Goal: Task Accomplishment & Management: Complete application form

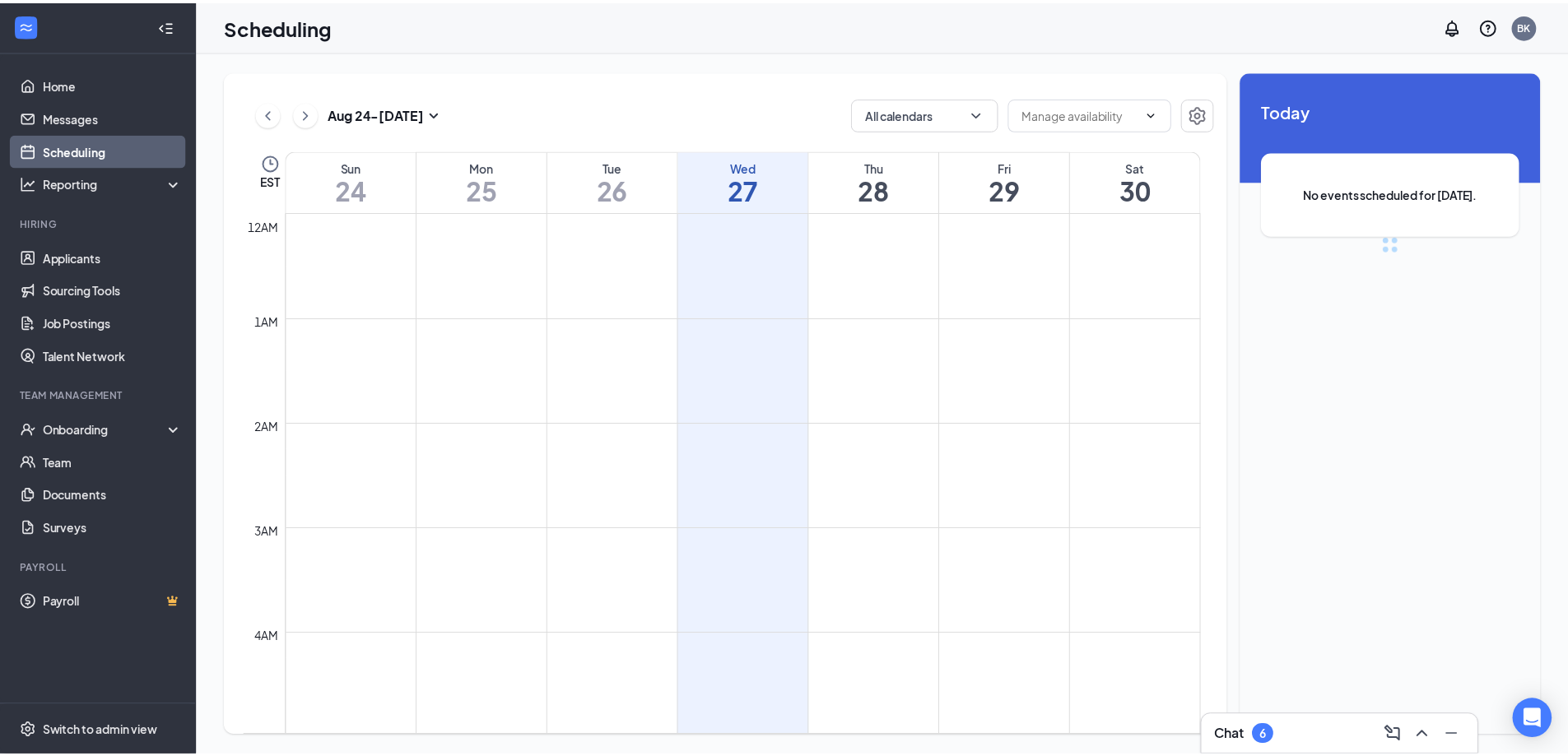
scroll to position [809, 0]
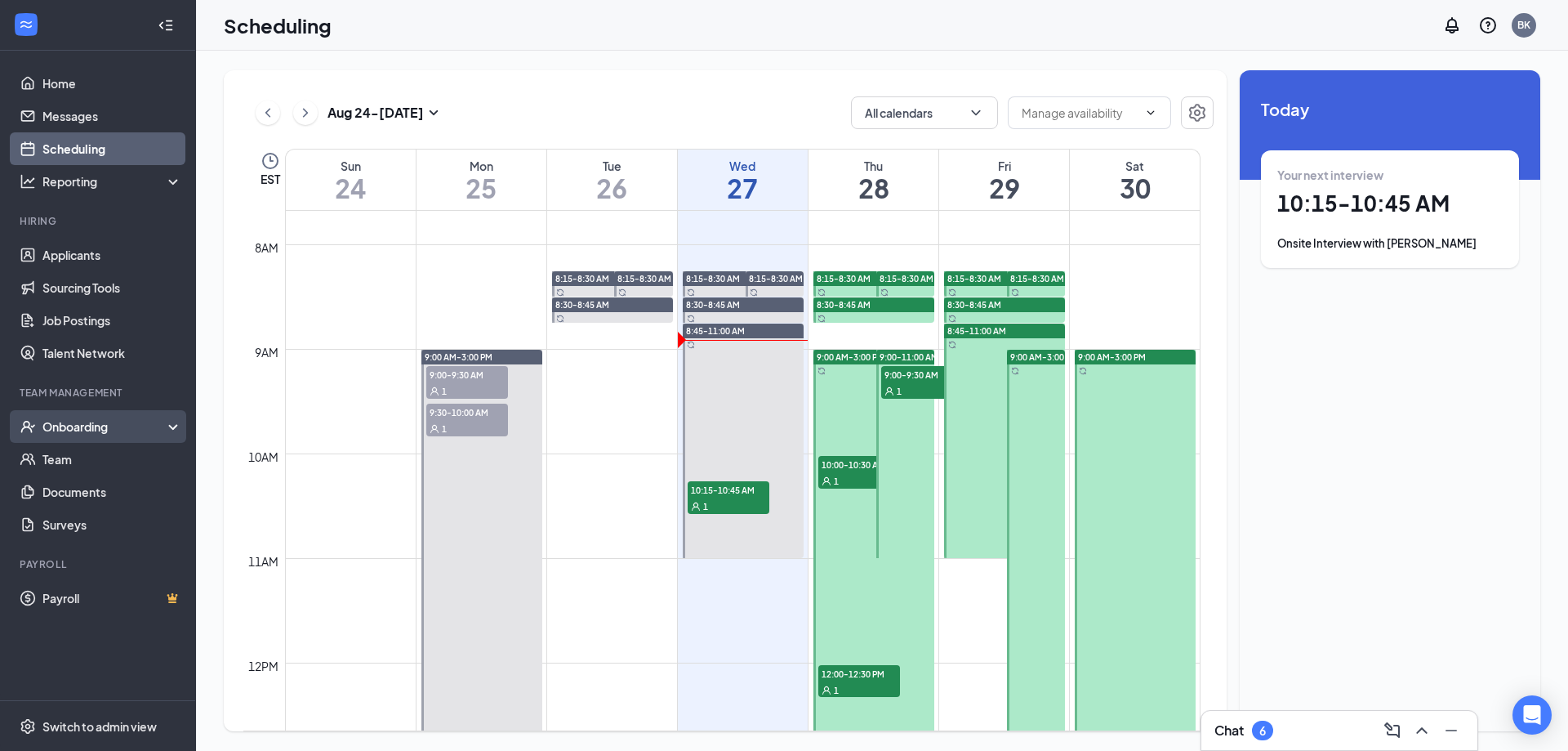
click at [81, 428] on div "Onboarding" at bounding box center [105, 426] width 126 height 16
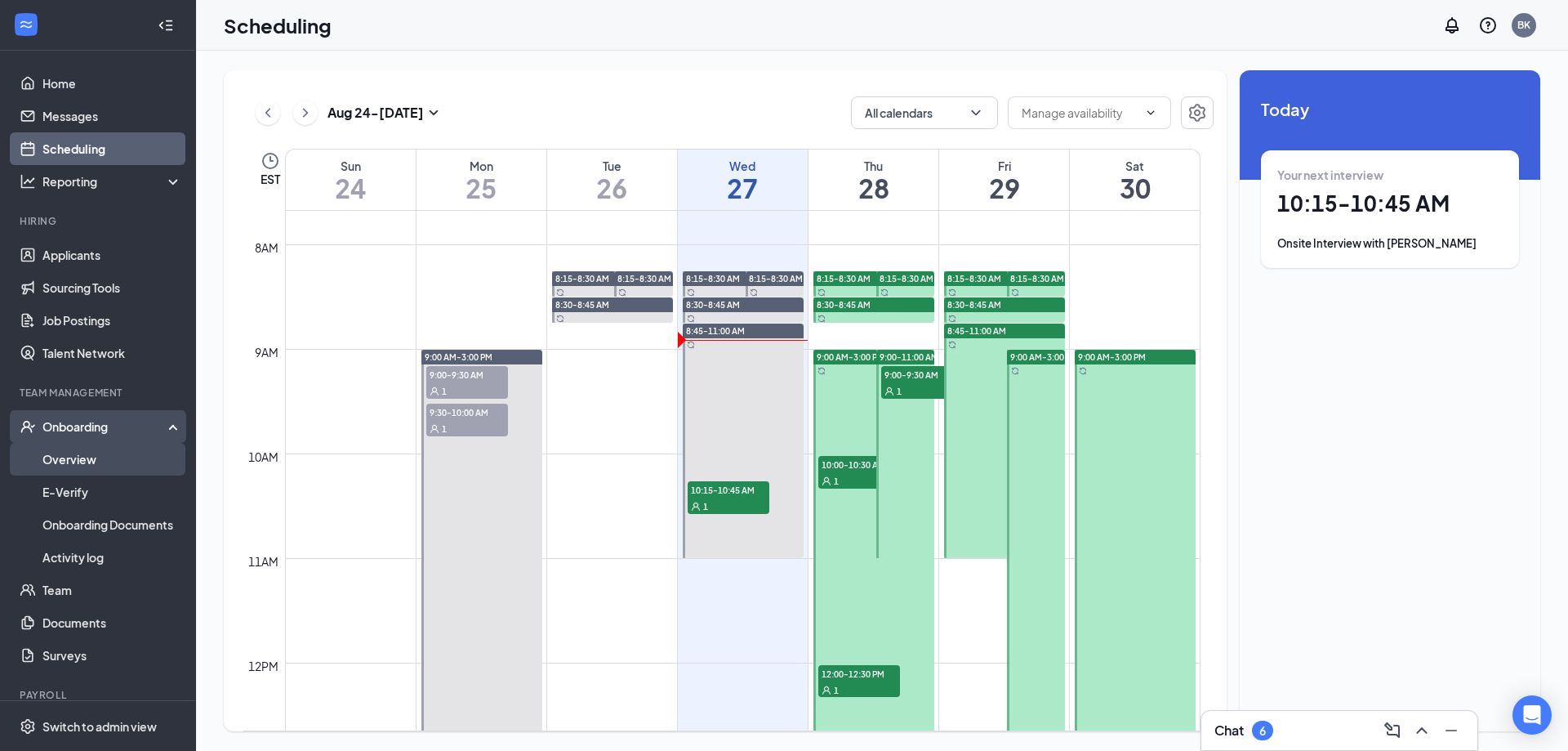
click at [78, 459] on link "Overview" at bounding box center [112, 459] width 139 height 33
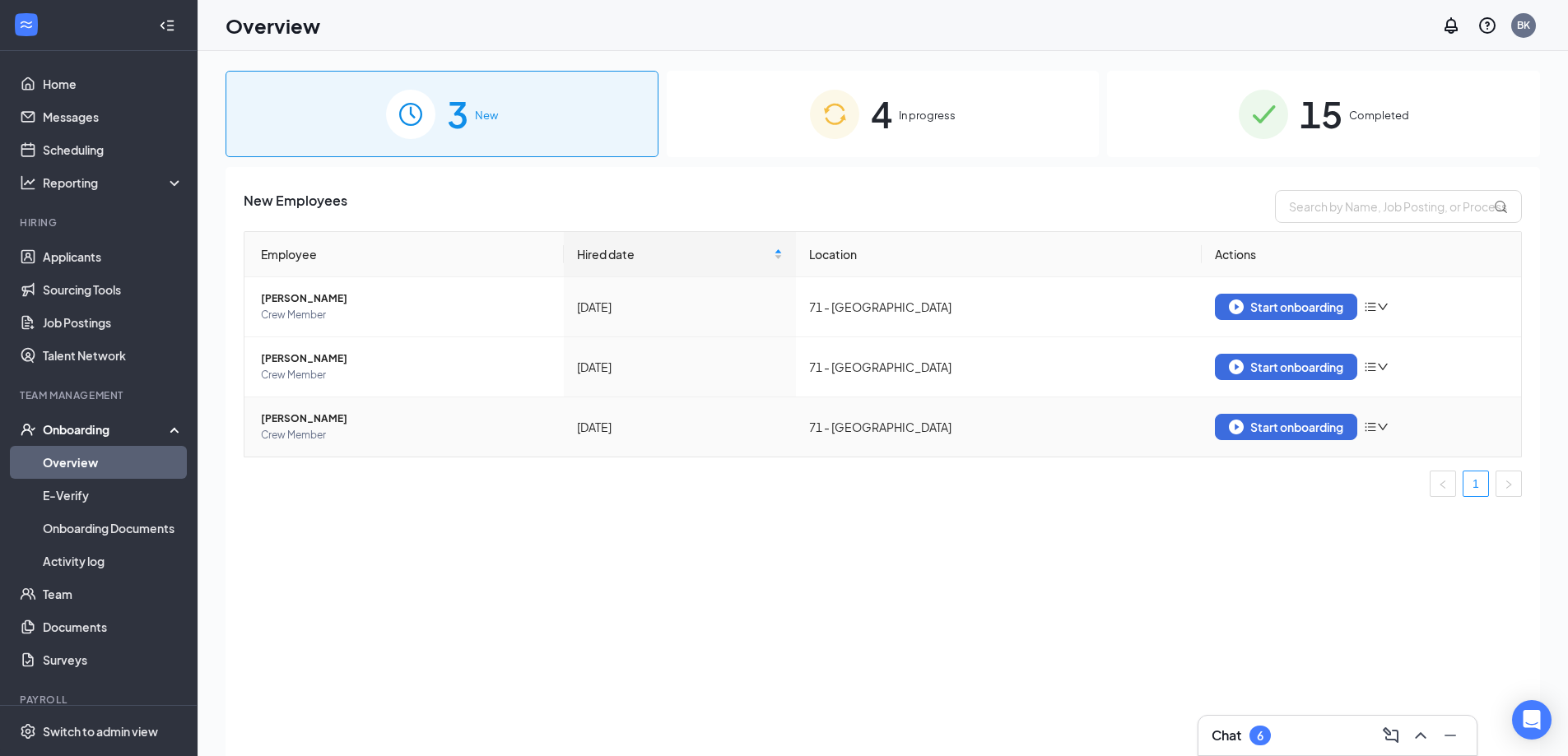
click at [300, 419] on span "[PERSON_NAME]" at bounding box center [405, 418] width 289 height 16
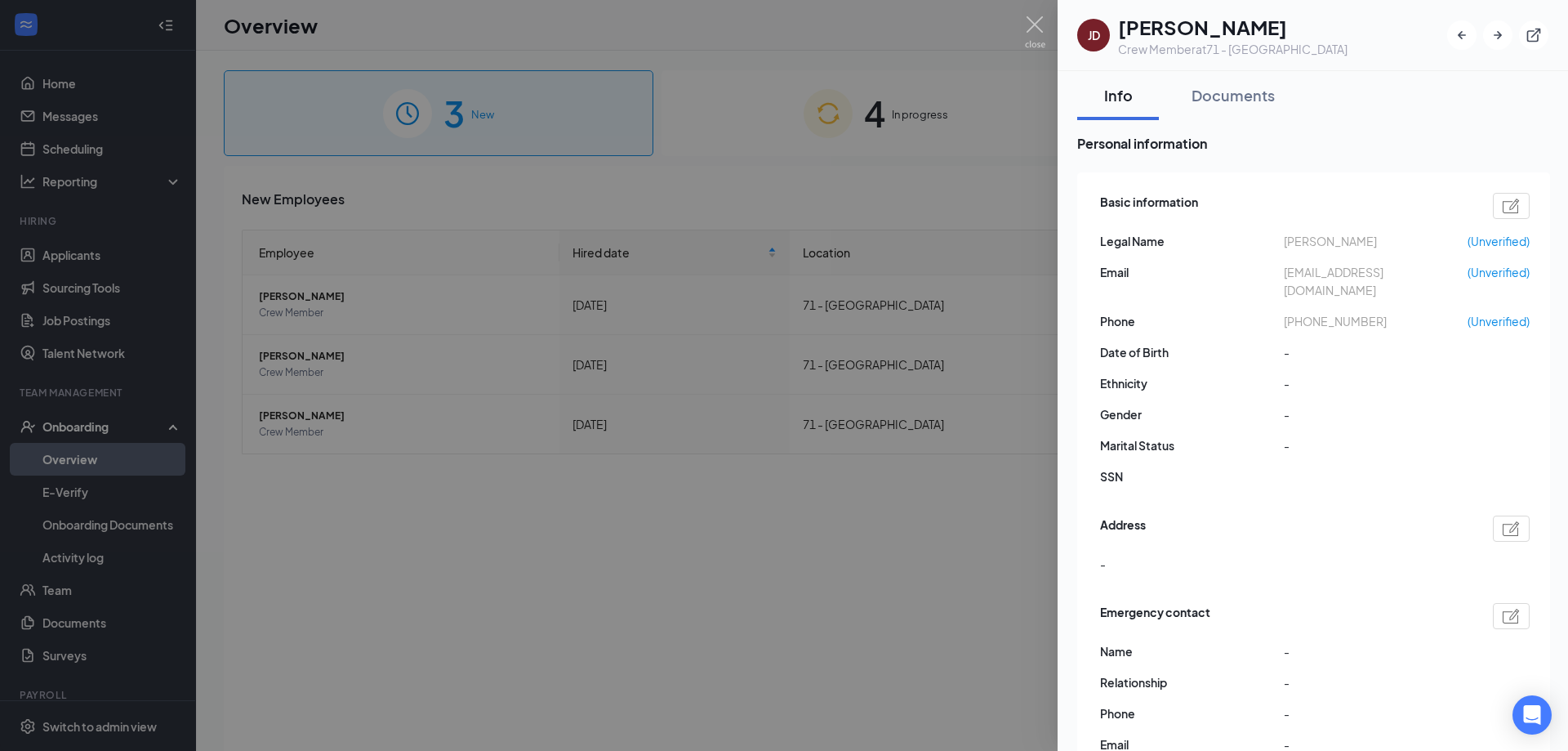
click at [988, 156] on div at bounding box center [784, 375] width 1568 height 751
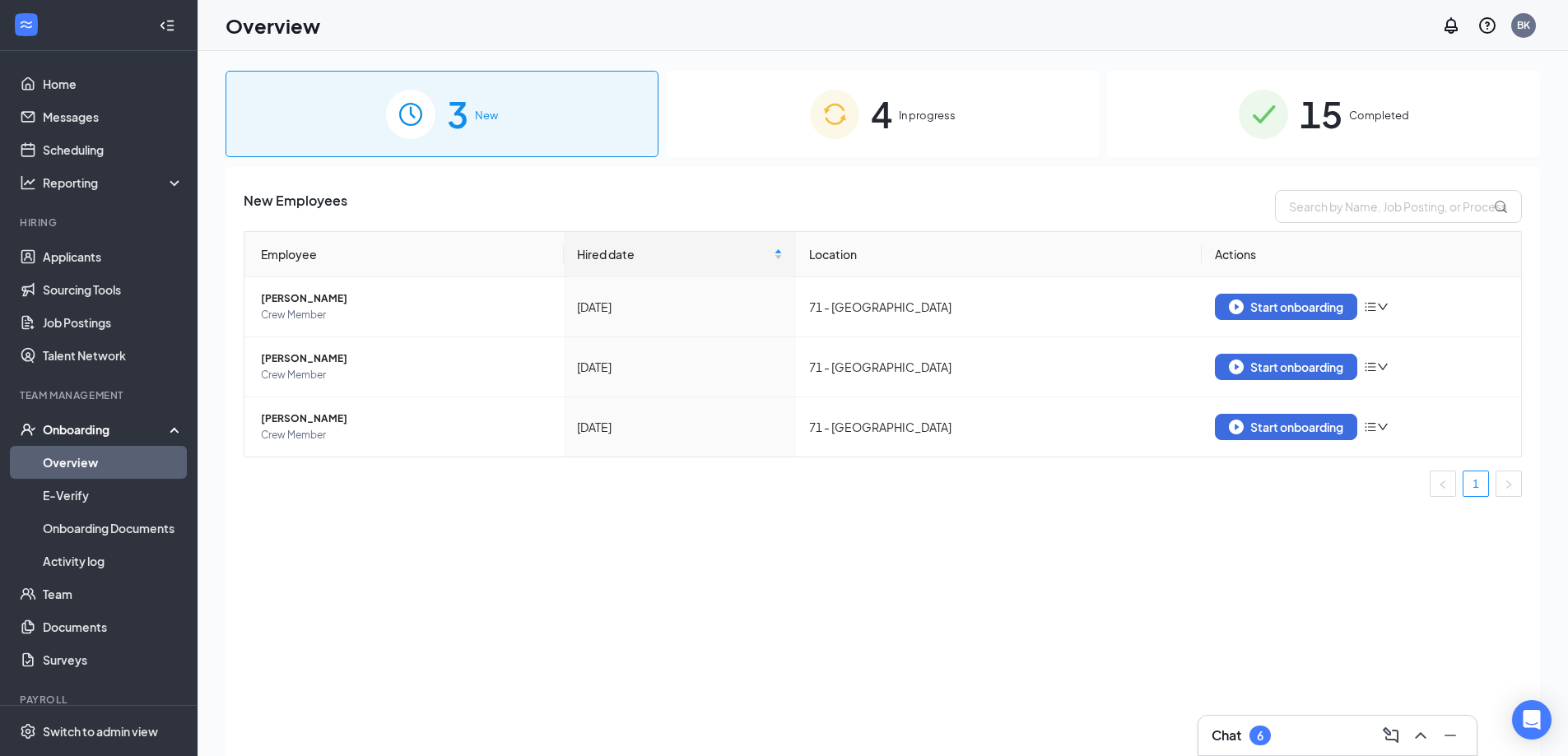
click at [930, 111] on span "In progress" at bounding box center [927, 115] width 57 height 16
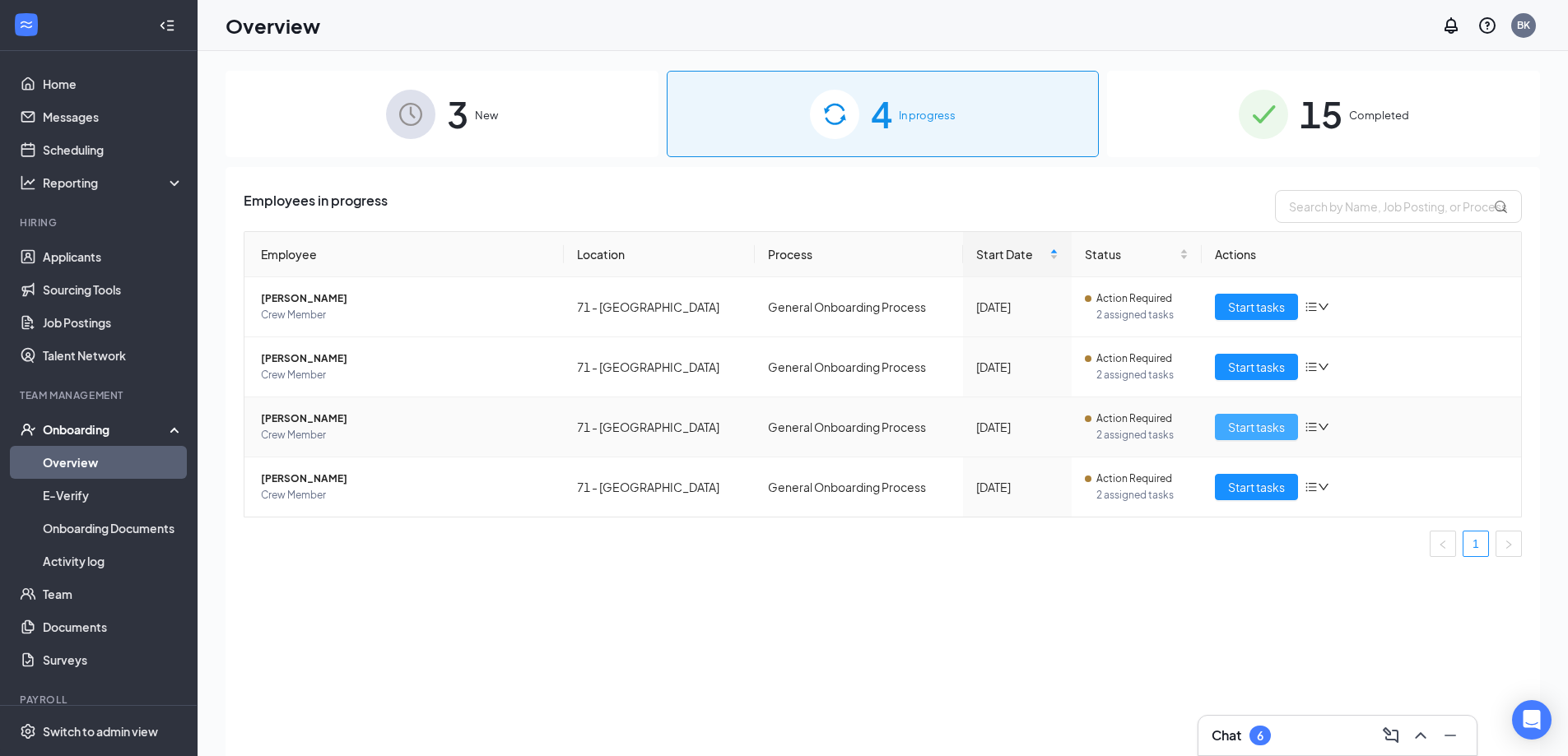
click at [1266, 425] on span "Start tasks" at bounding box center [1257, 427] width 57 height 18
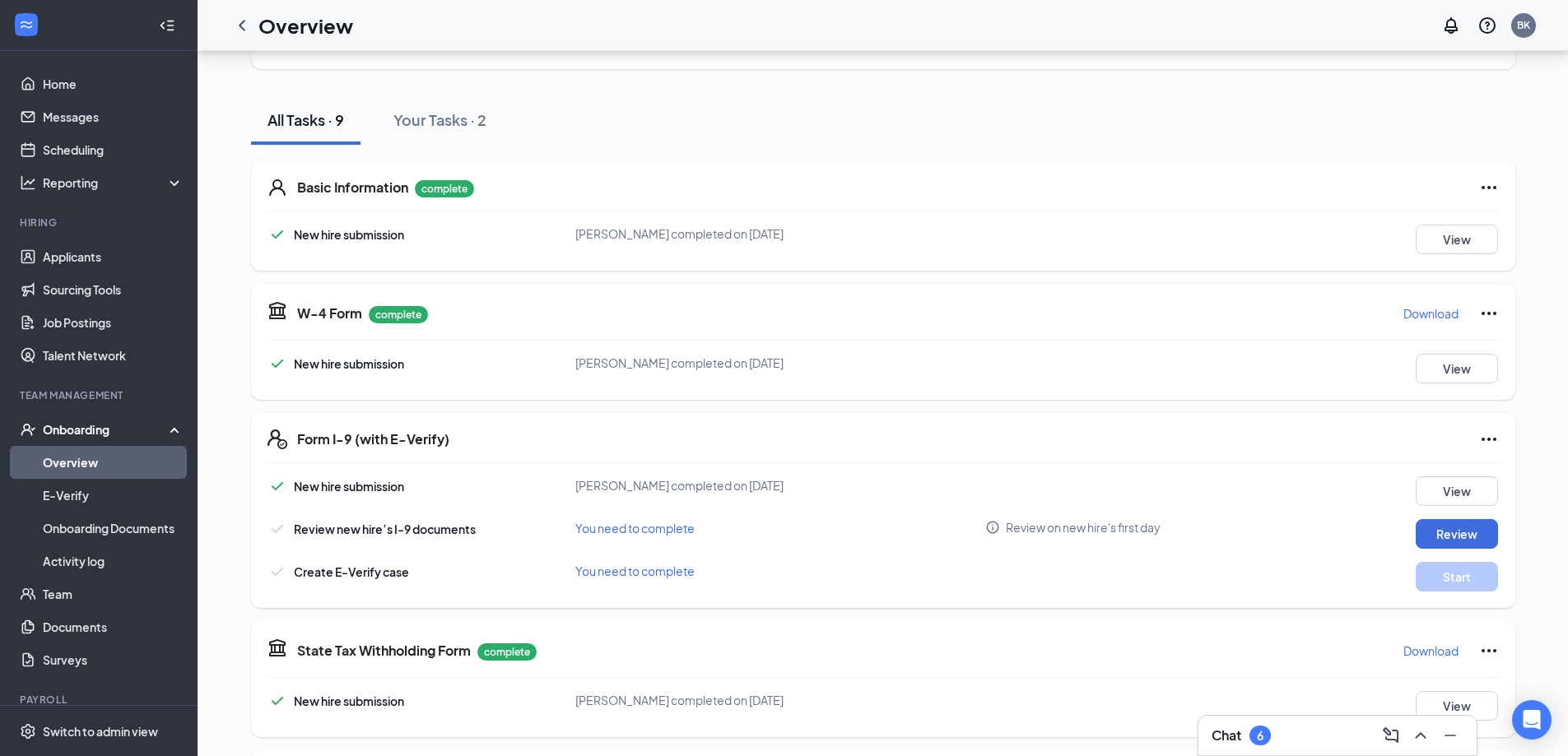
scroll to position [164, 0]
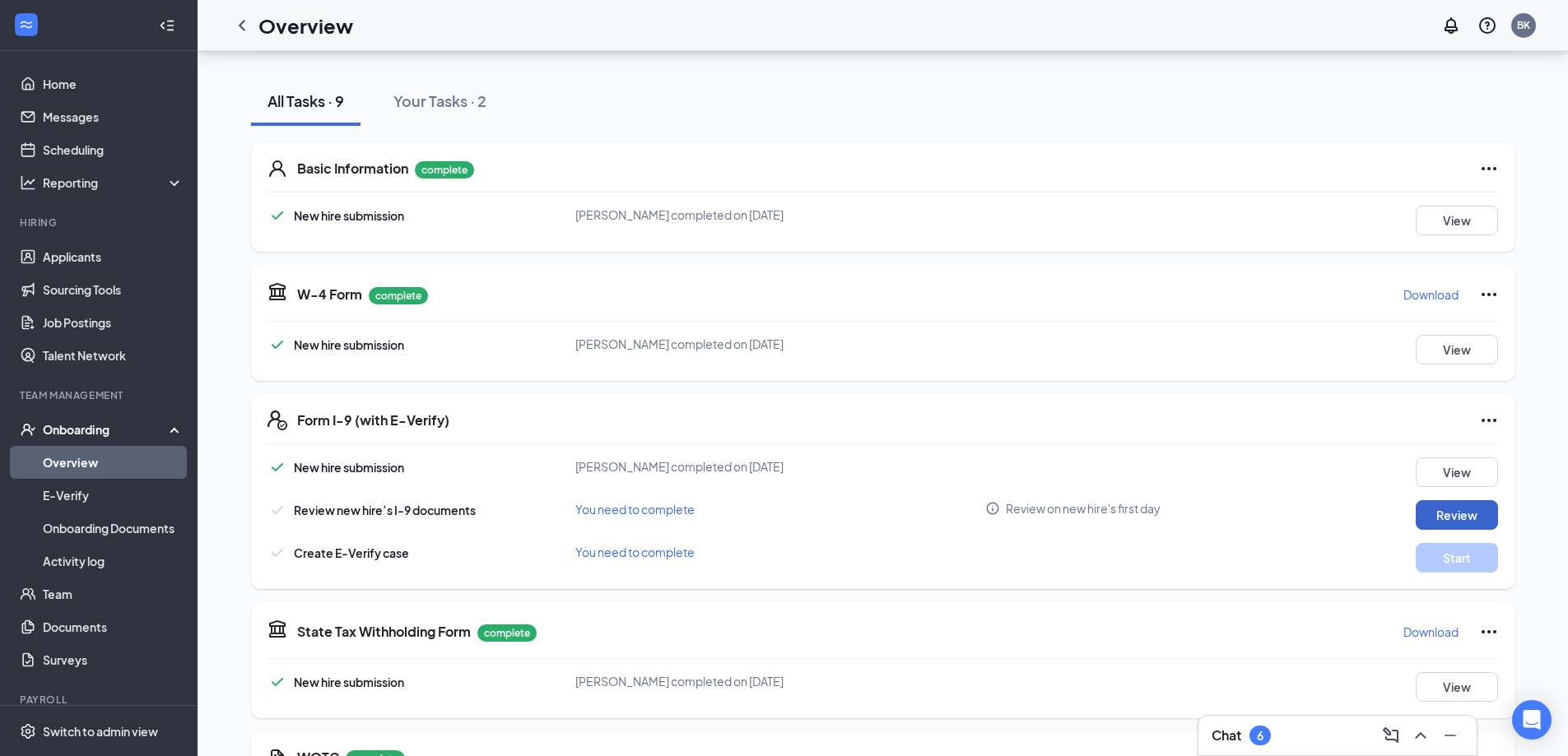
click at [1461, 511] on button "Review" at bounding box center [1457, 514] width 83 height 29
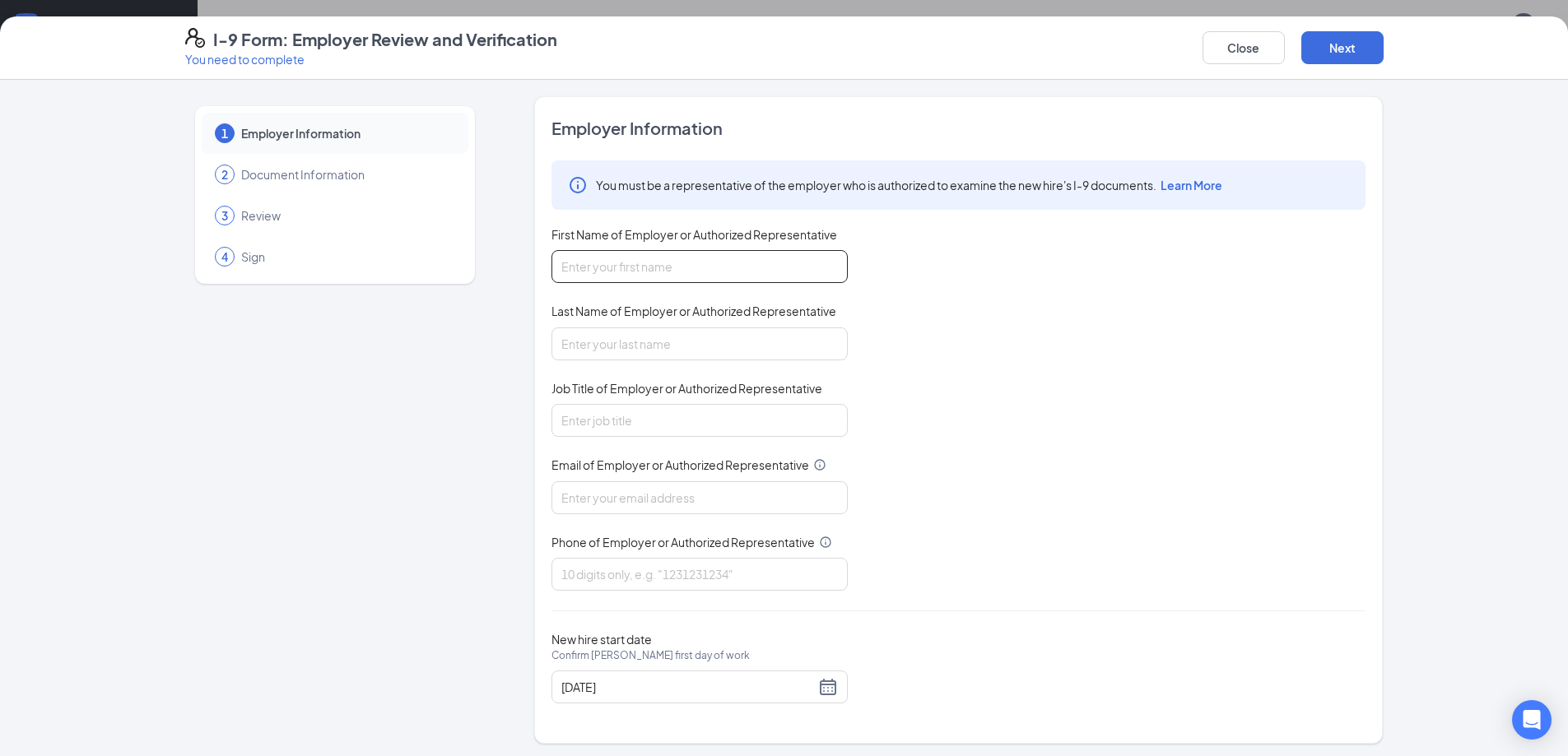
click at [705, 264] on input "First Name of Employer or Authorized Representative" at bounding box center [700, 267] width 296 height 33
type input "[PERSON_NAME]"
type input "7705925656"
click at [611, 418] on input "Job Title of Employer or Authorized Representative" at bounding box center [700, 420] width 296 height 33
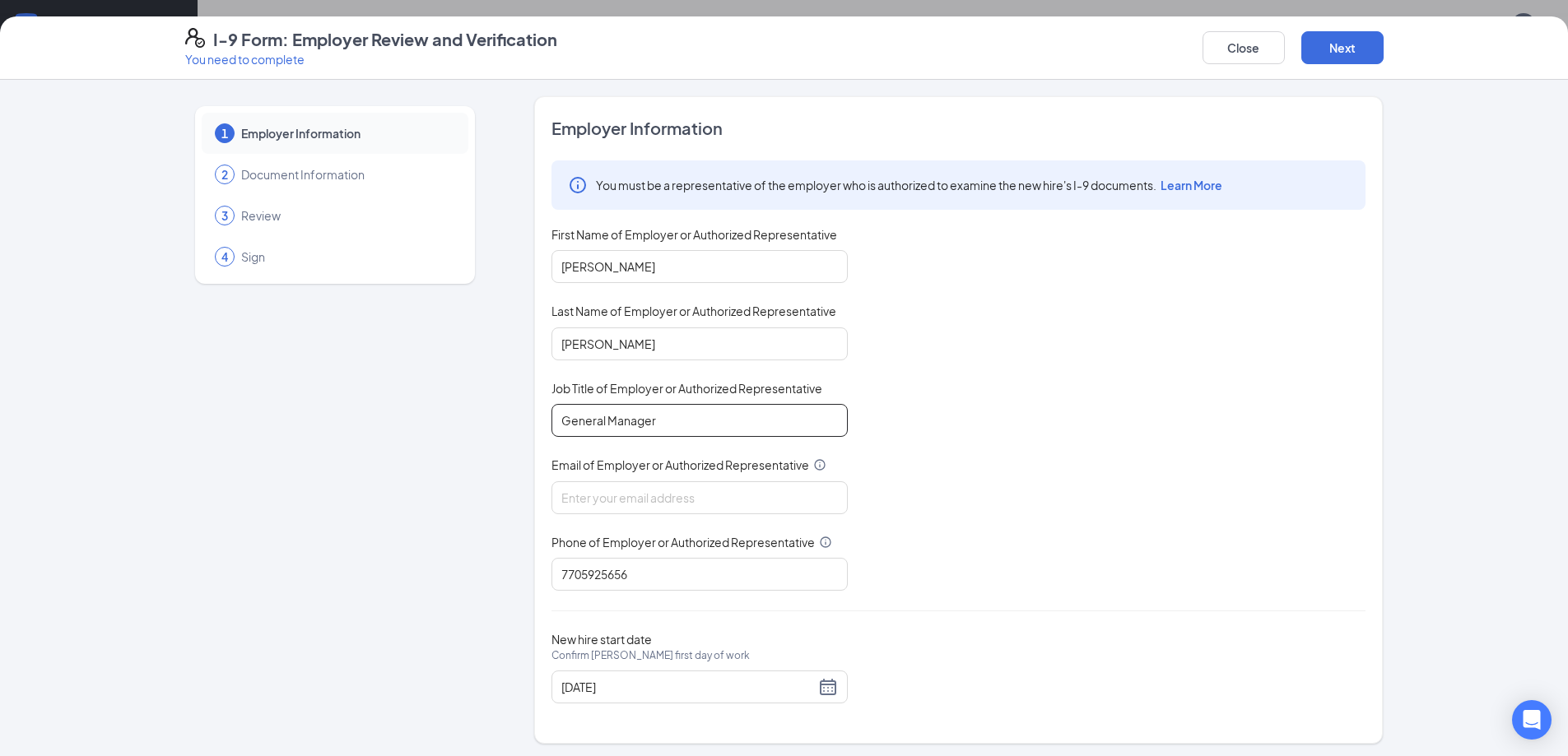
type input "General Manager"
click at [633, 488] on input "Email of Employer or Authorized Representative" at bounding box center [700, 497] width 296 height 33
type input "[EMAIL_ADDRESS][DOMAIN_NAME]"
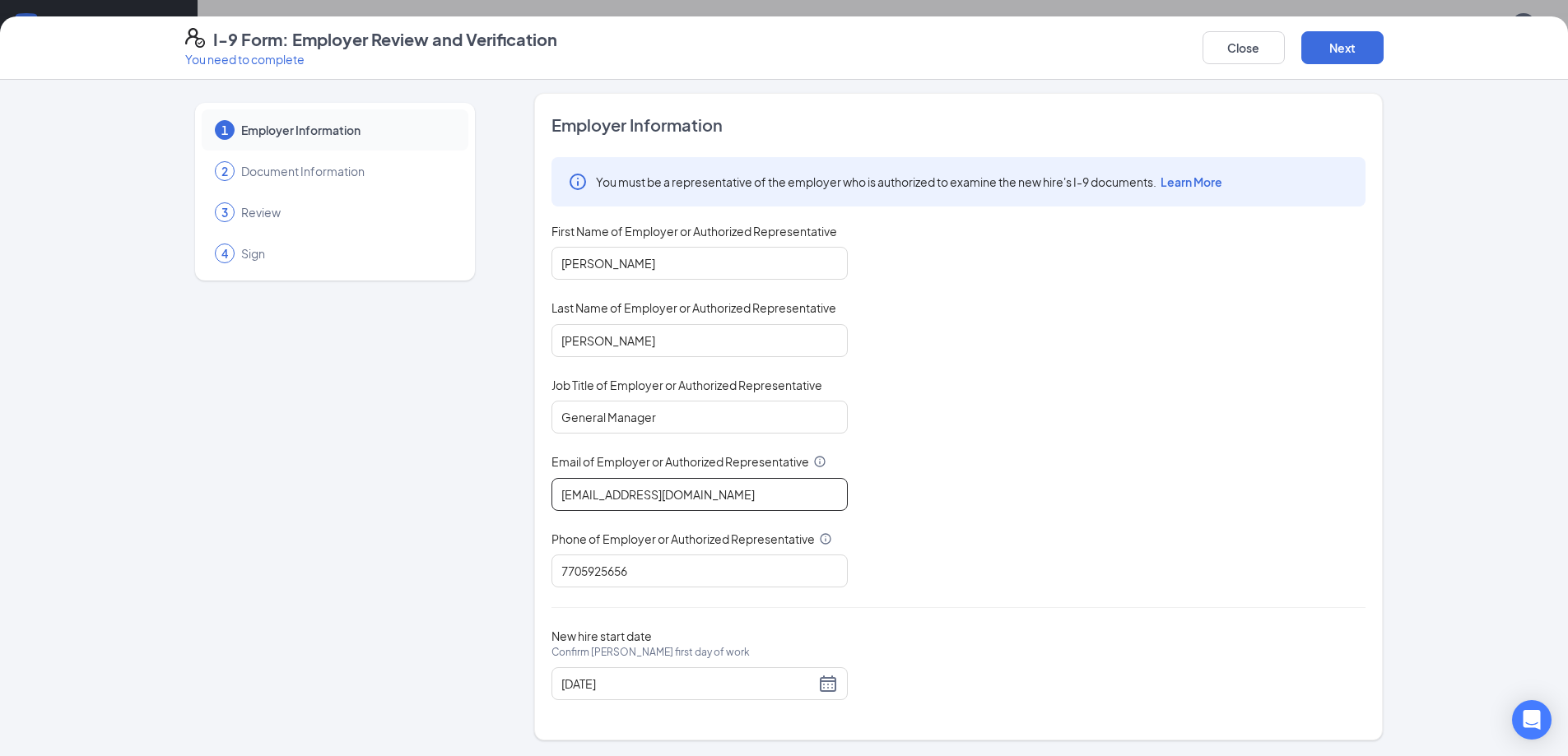
scroll to position [4, 0]
click at [1340, 40] on button "Next" at bounding box center [1342, 47] width 83 height 33
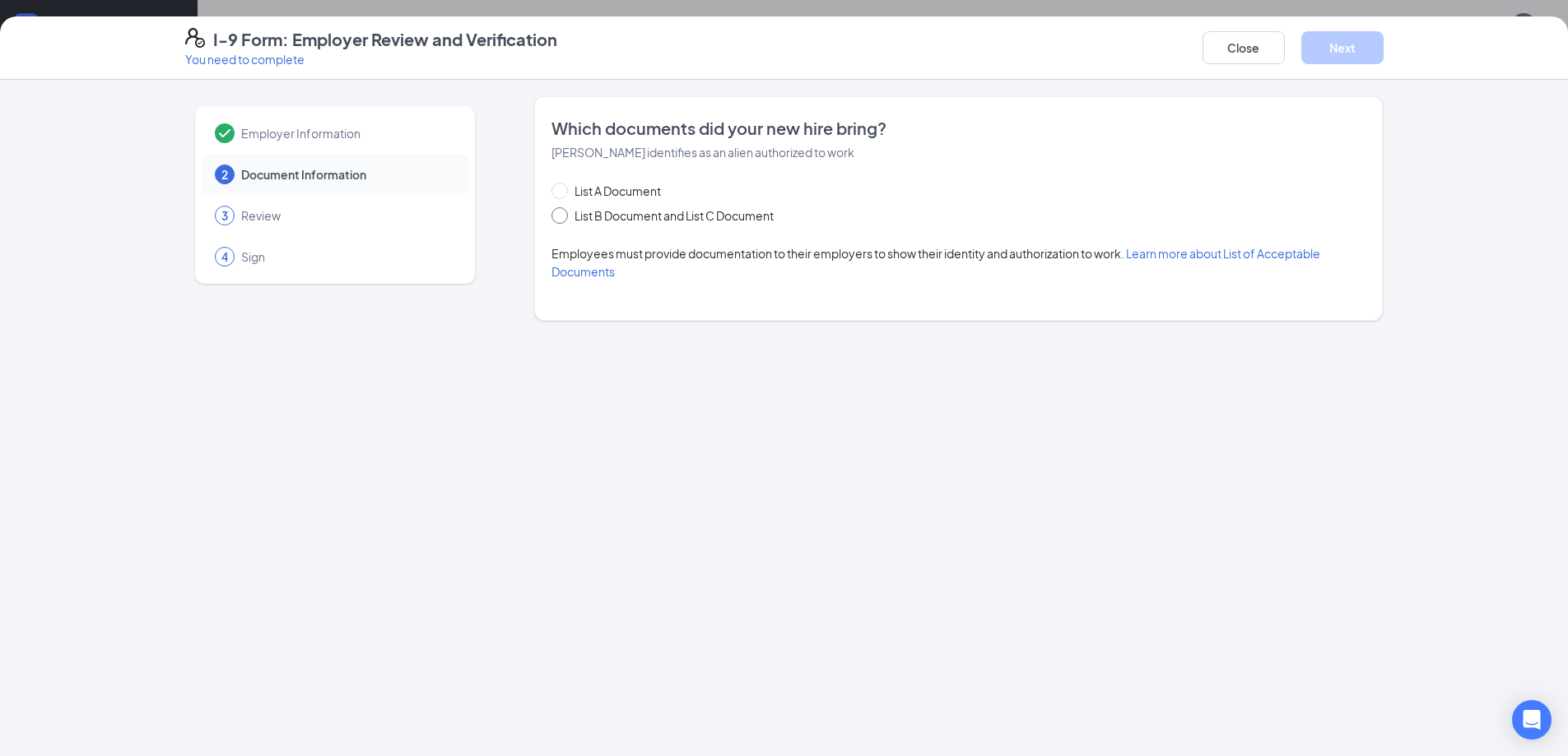
click at [558, 213] on input "List B Document and List C Document" at bounding box center [557, 213] width 11 height 11
radio input "true"
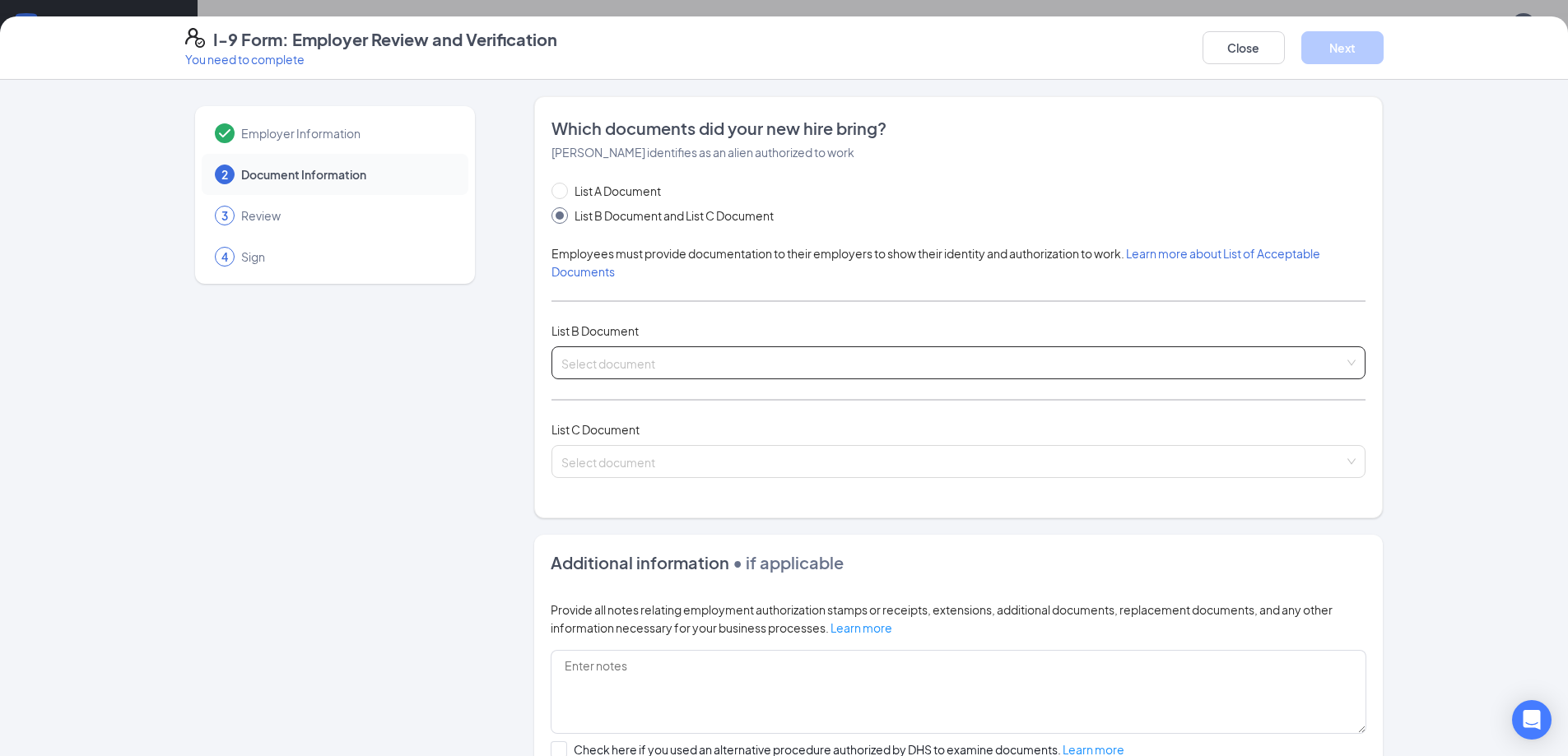
click at [832, 355] on input "search" at bounding box center [952, 360] width 783 height 25
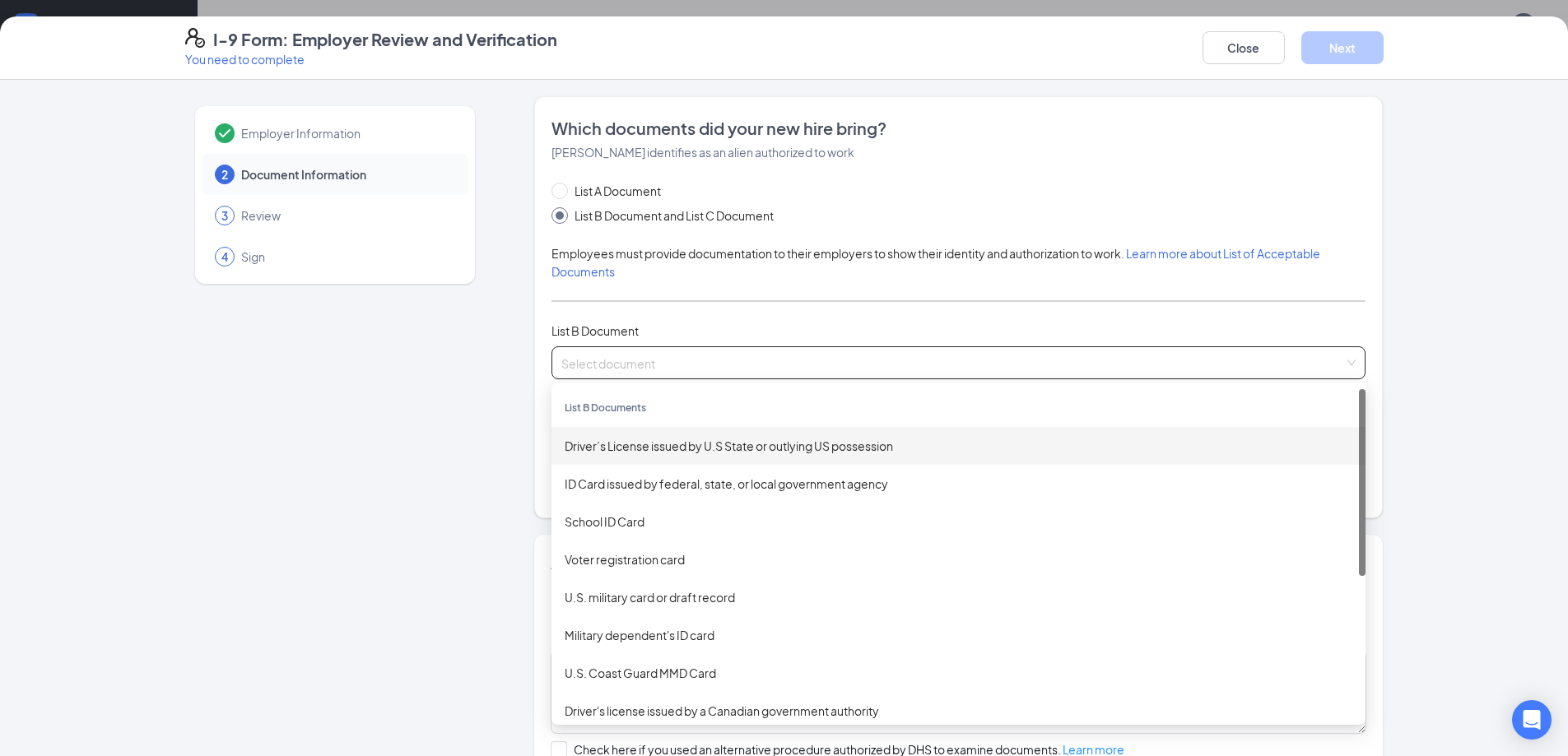
click at [714, 437] on div "Driver’s License issued by U.S State or outlying US possession" at bounding box center [959, 446] width 788 height 18
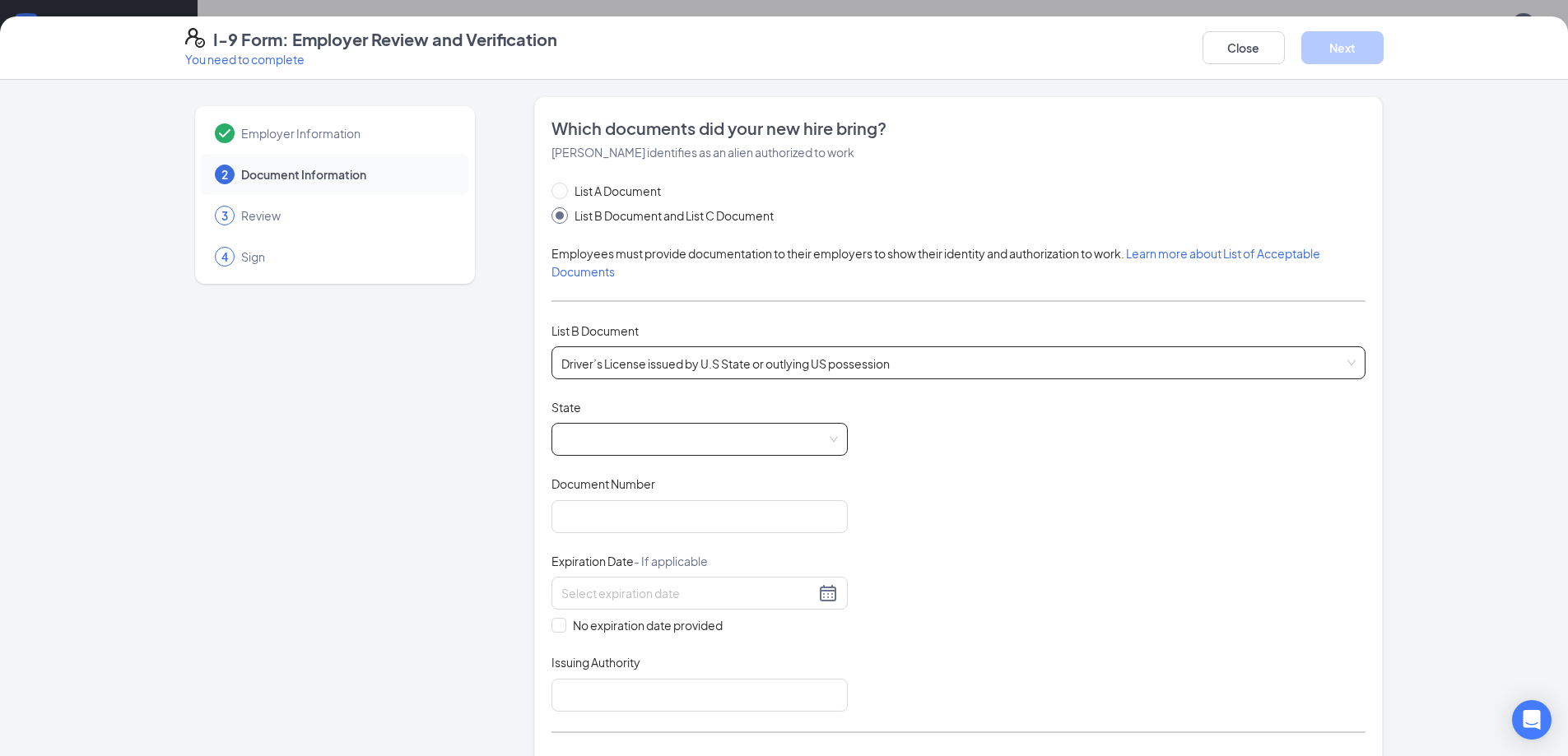
click at [633, 433] on span at bounding box center [699, 439] width 276 height 31
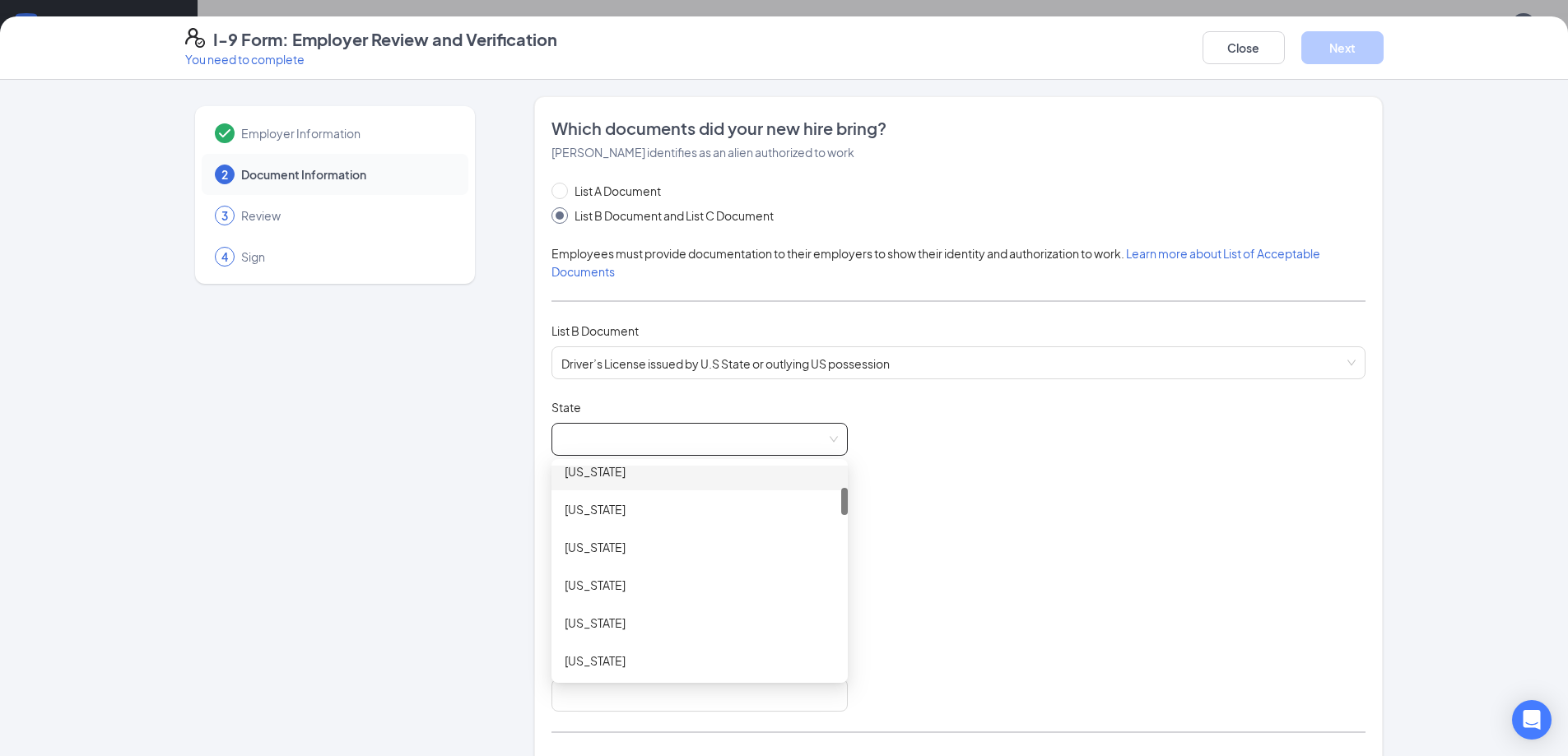
scroll to position [247, 0]
click at [583, 654] on div "[US_STATE]" at bounding box center [700, 654] width 270 height 18
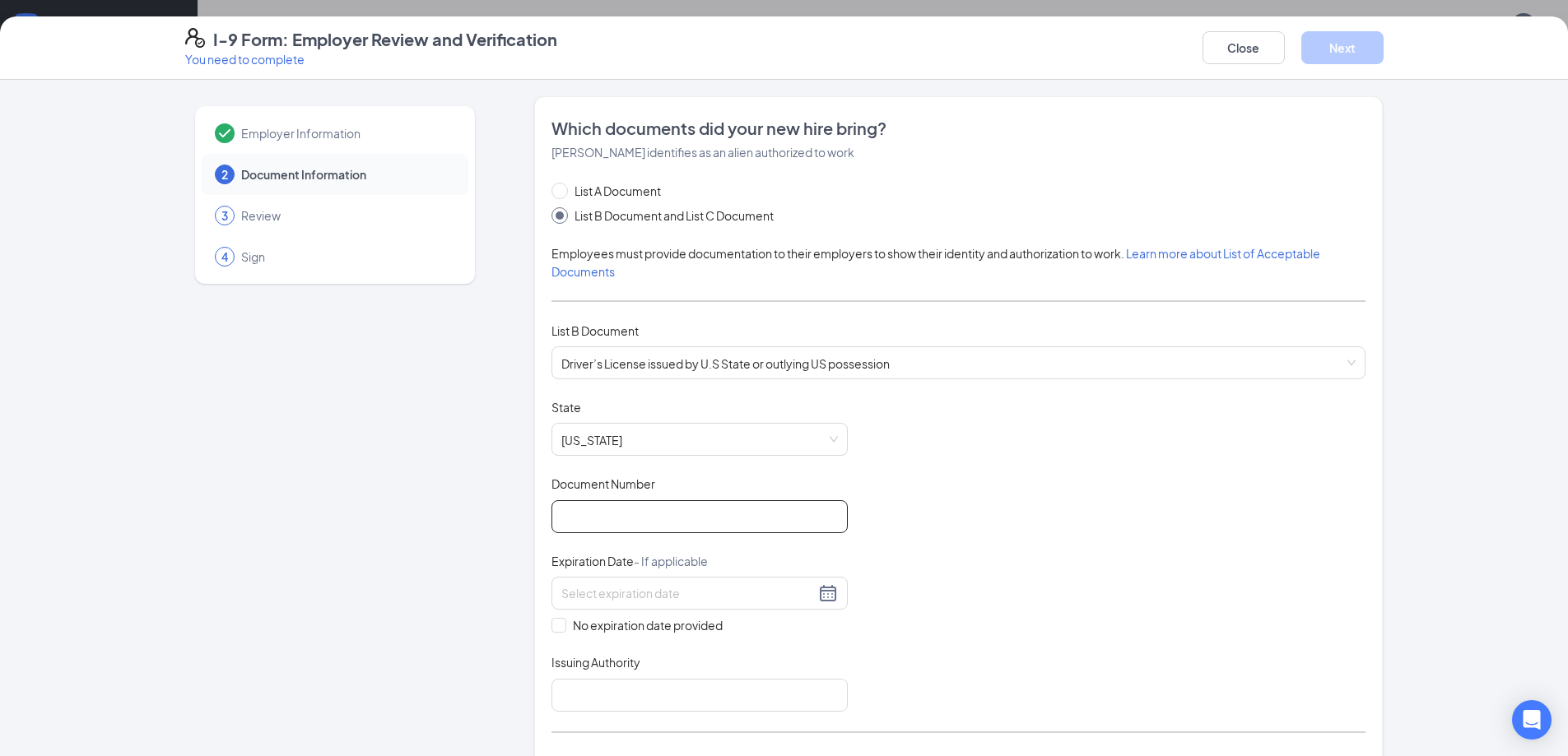
click at [580, 519] on input "Document Number" at bounding box center [700, 516] width 296 height 33
click at [574, 511] on input "Document Number" at bounding box center [700, 516] width 296 height 33
type input "072563115"
click at [885, 530] on div "Document Title Driver’s License issued by U.S State or outlying US possession S…" at bounding box center [959, 556] width 814 height 313
click at [822, 588] on div at bounding box center [699, 593] width 276 height 20
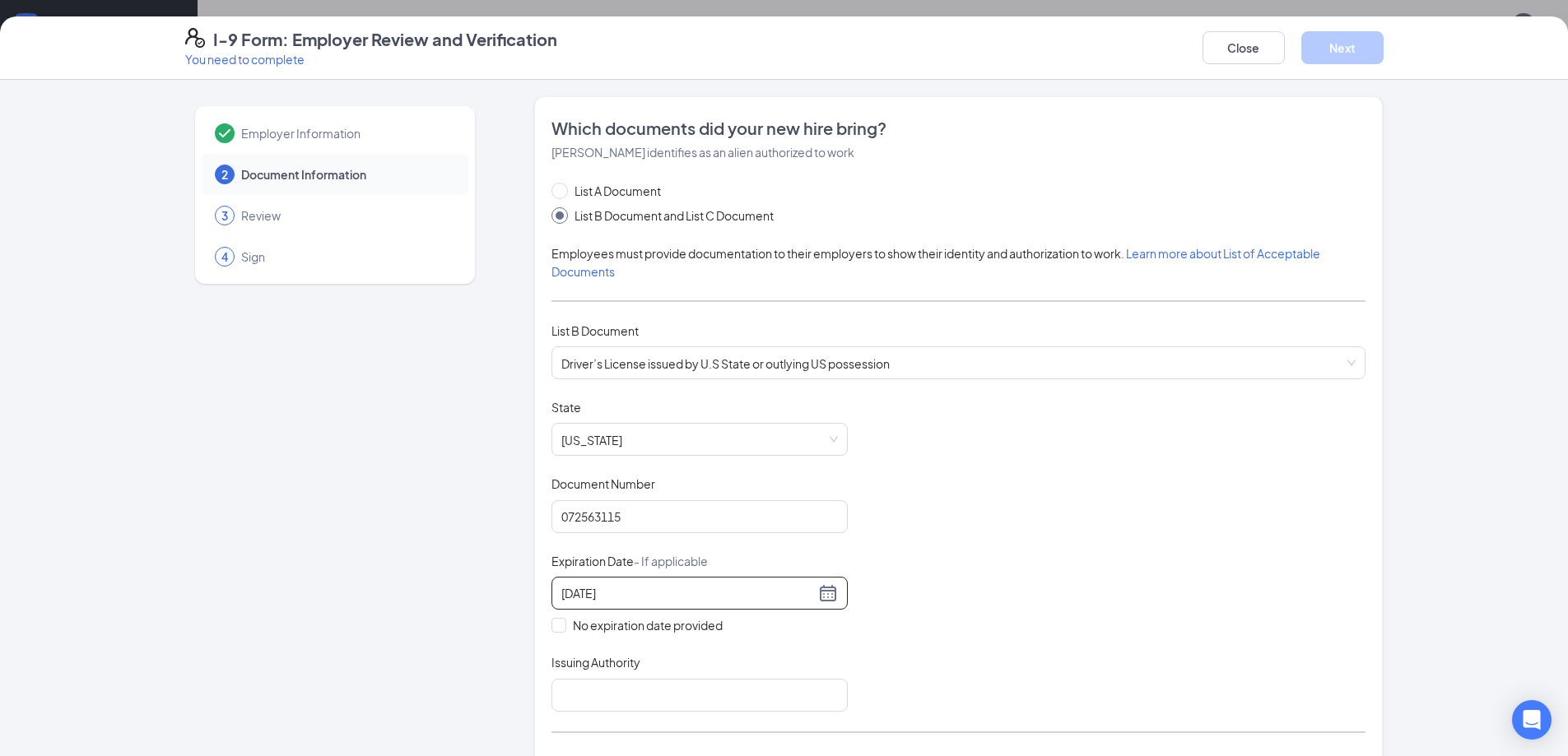
scroll to position [83, 0]
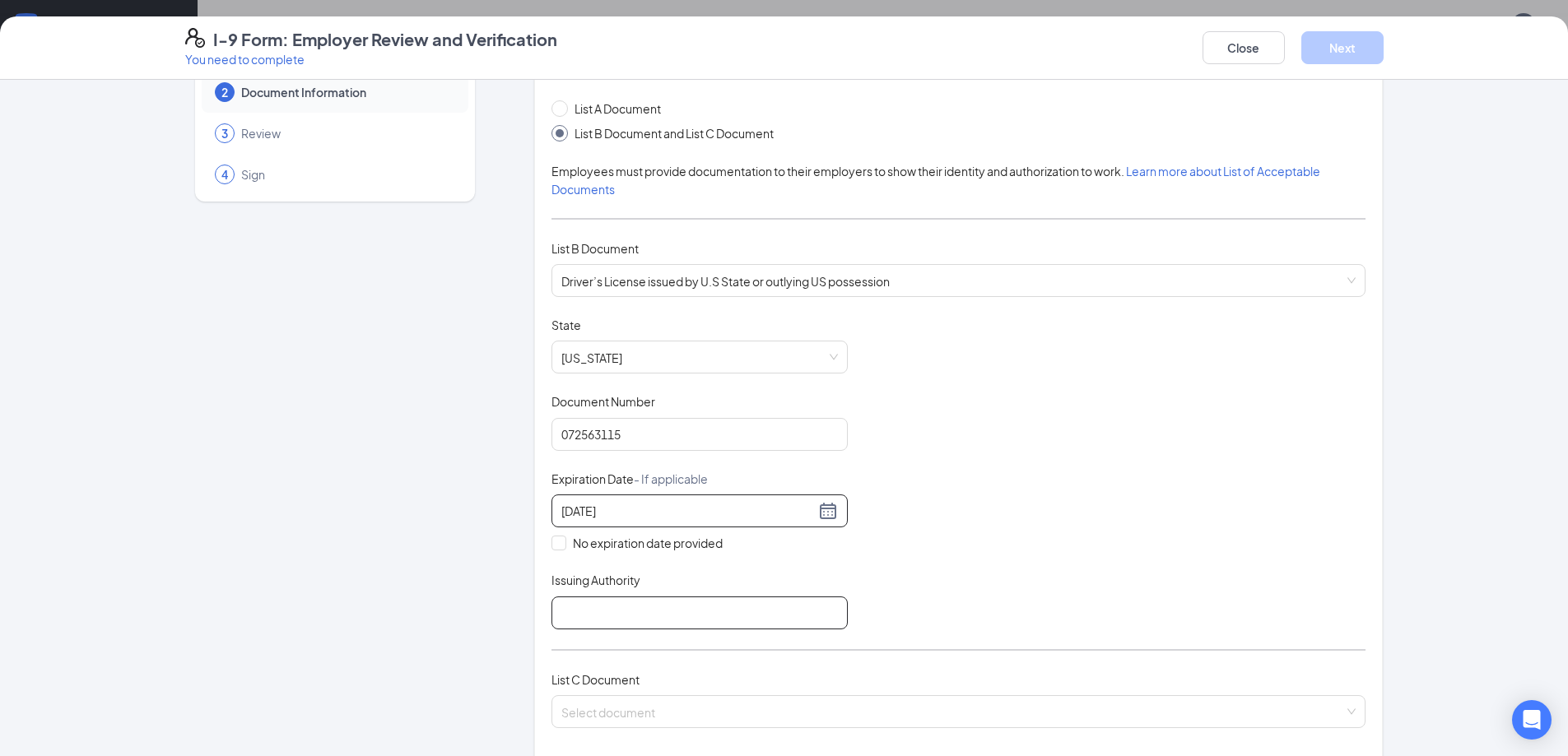
type input "[DATE]"
click at [693, 613] on input "Issuing Authority" at bounding box center [700, 613] width 296 height 33
type input "GA"
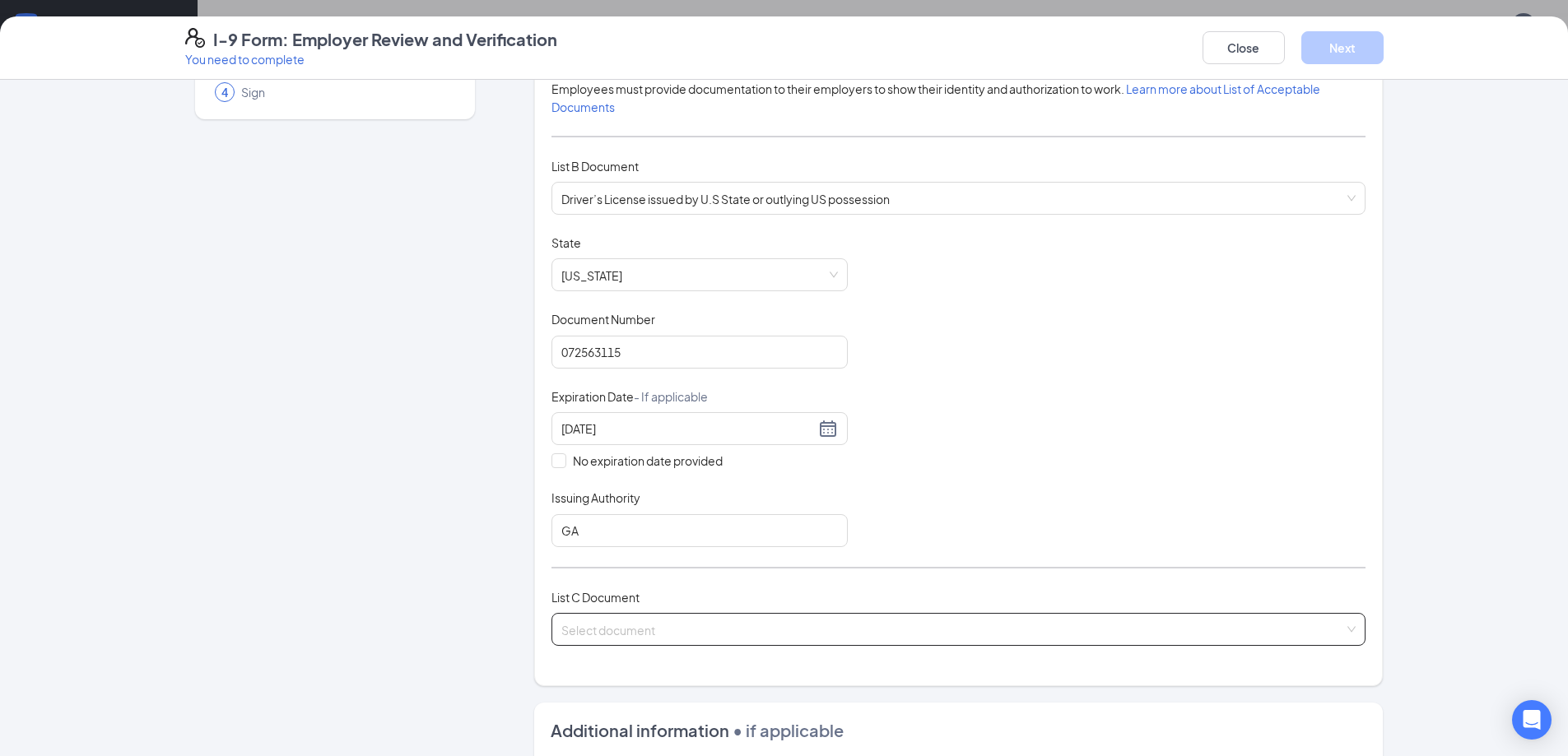
click at [756, 631] on input "search" at bounding box center [952, 626] width 783 height 25
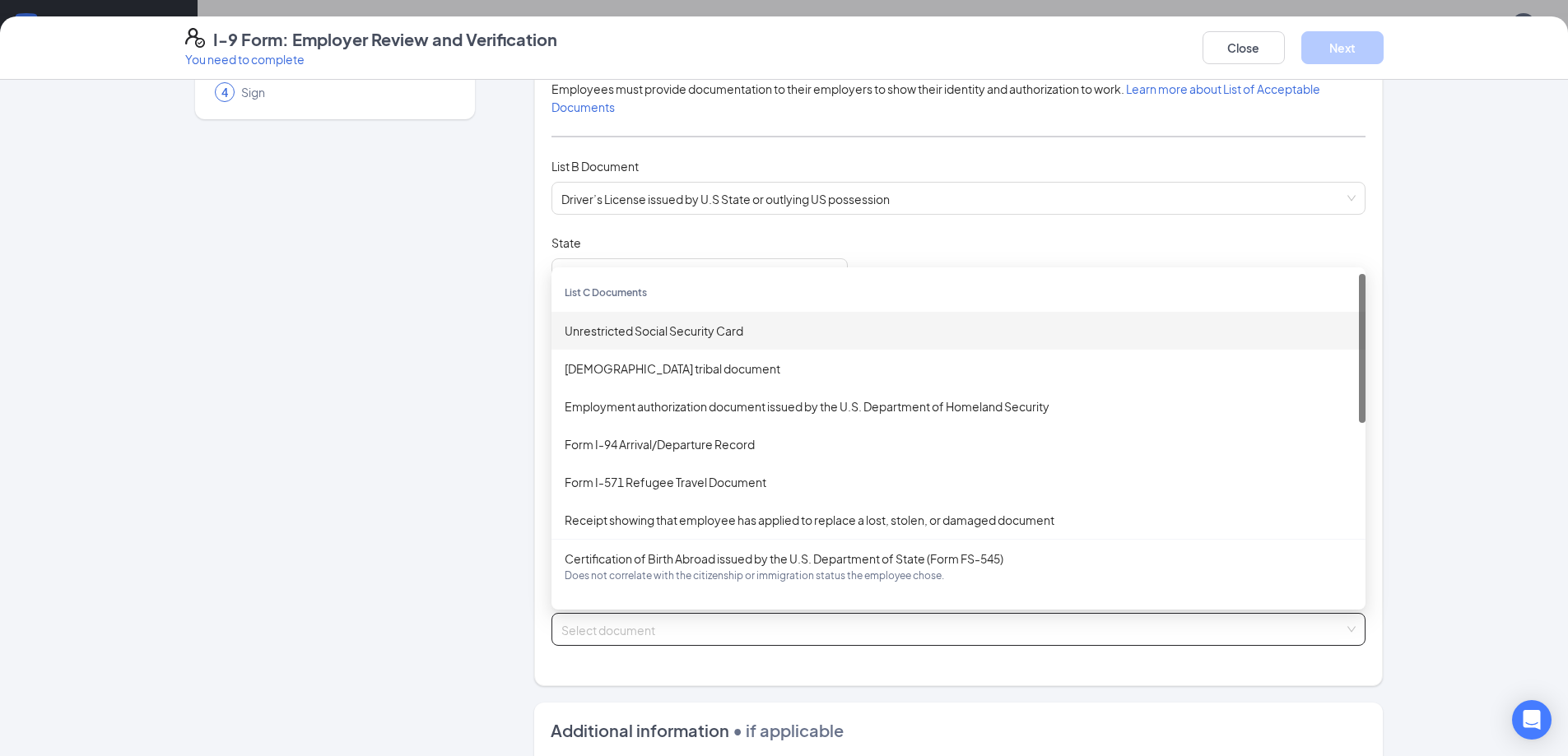
click at [630, 329] on div "Unrestricted Social Security Card" at bounding box center [959, 330] width 788 height 18
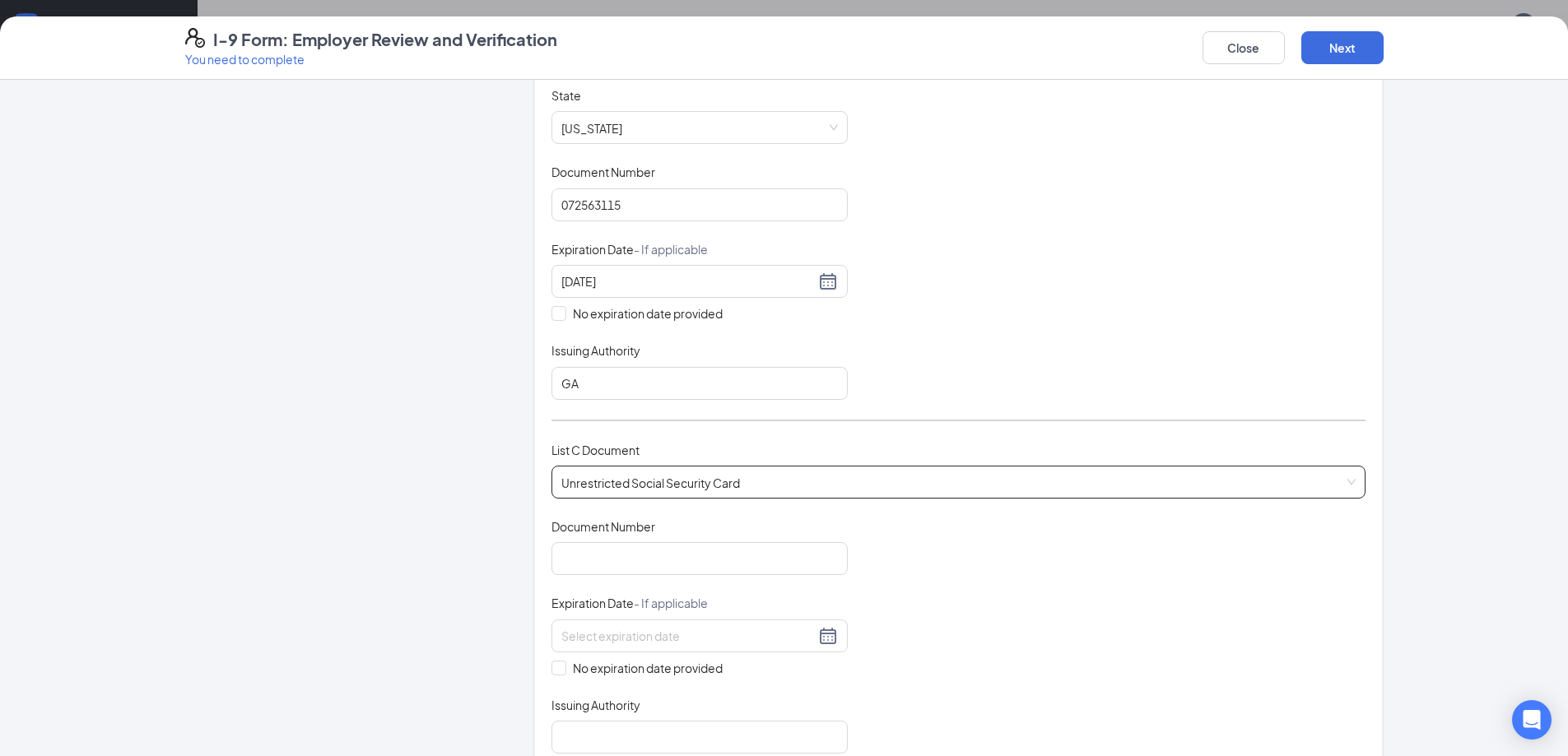
scroll to position [329, 0]
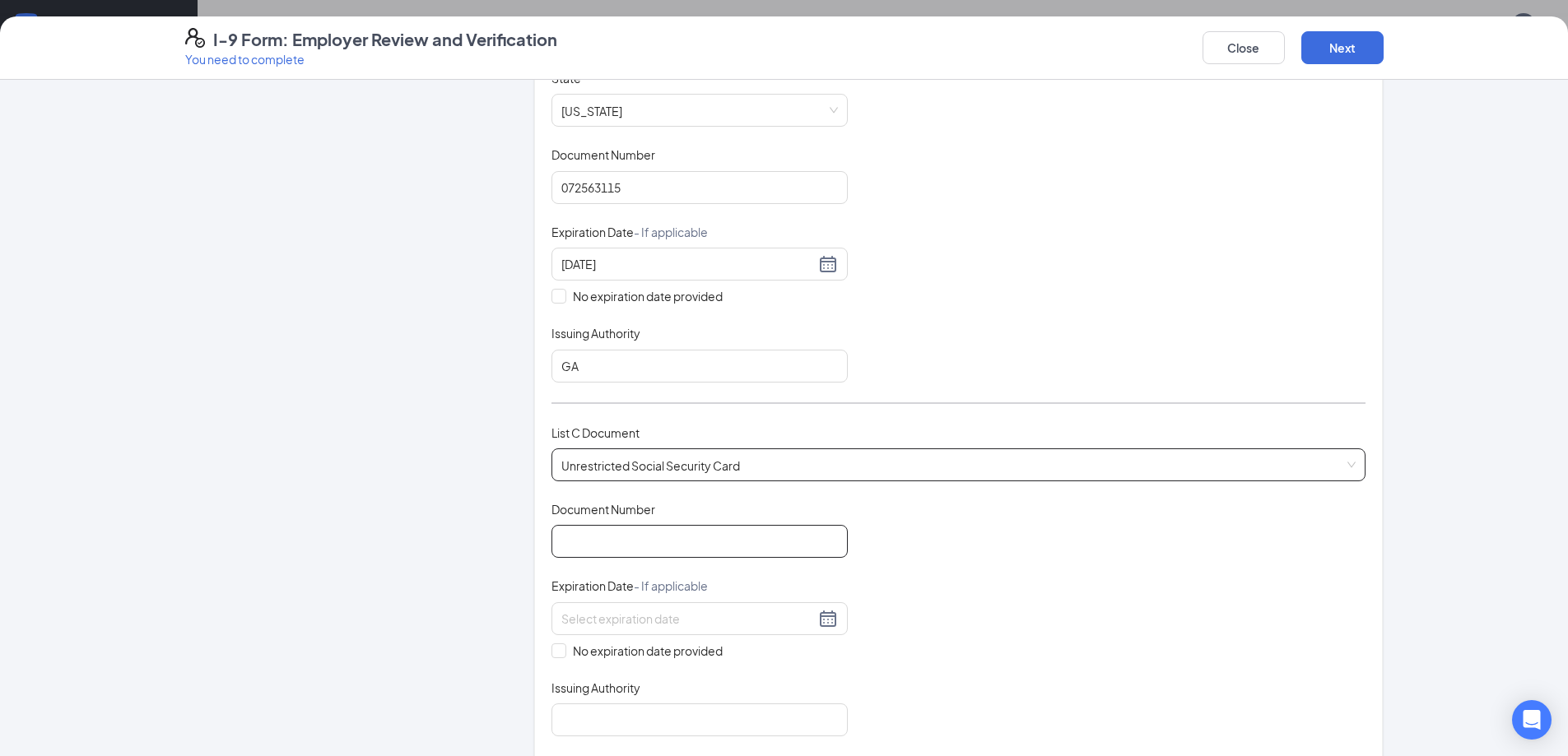
click at [600, 543] on input "Document Number" at bounding box center [700, 541] width 296 height 33
type input "885880667"
click at [556, 651] on input "No expiration date provided" at bounding box center [557, 649] width 11 height 11
checkbox input "true"
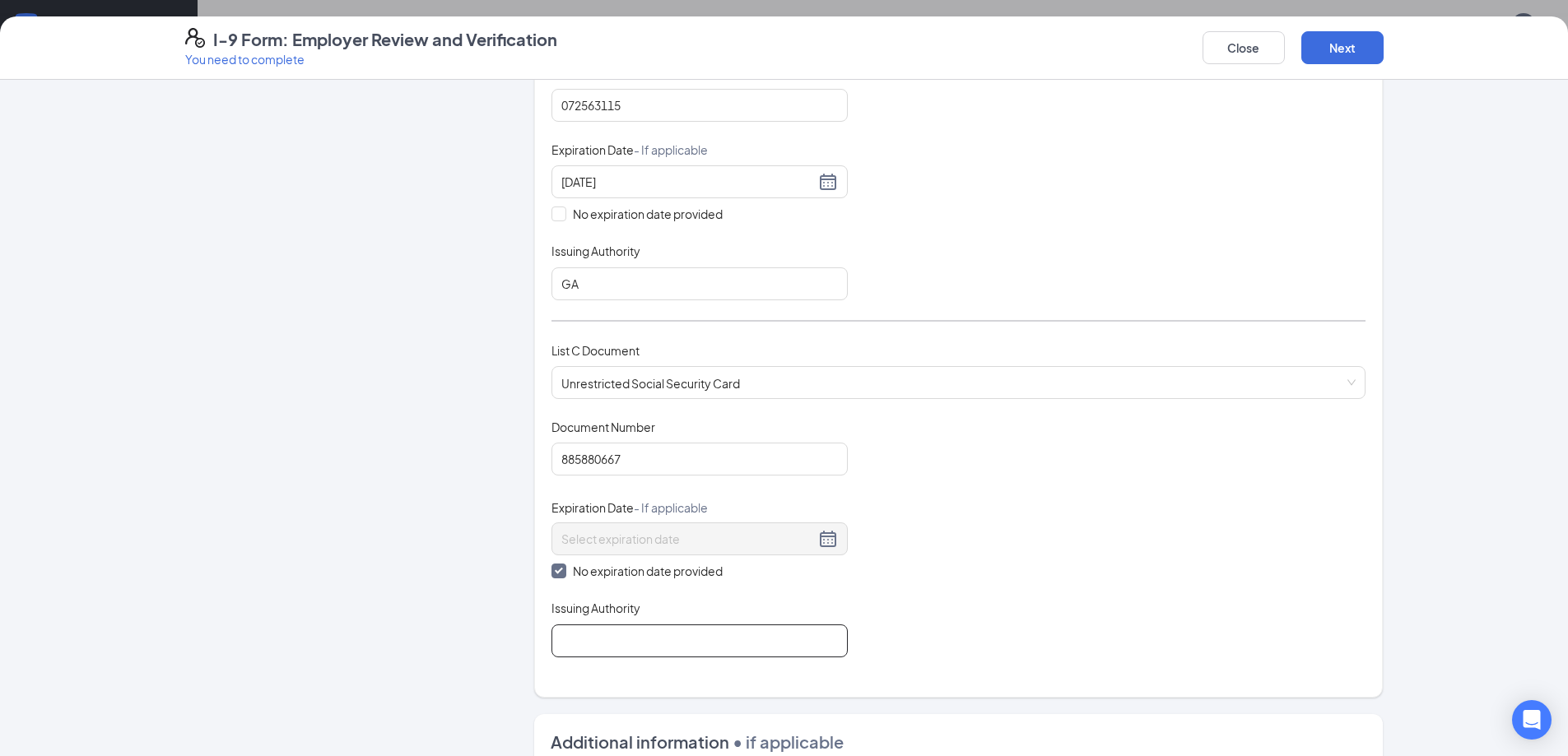
click at [663, 647] on input "Issuing Authority" at bounding box center [700, 640] width 296 height 33
type input "Social Security Administration"
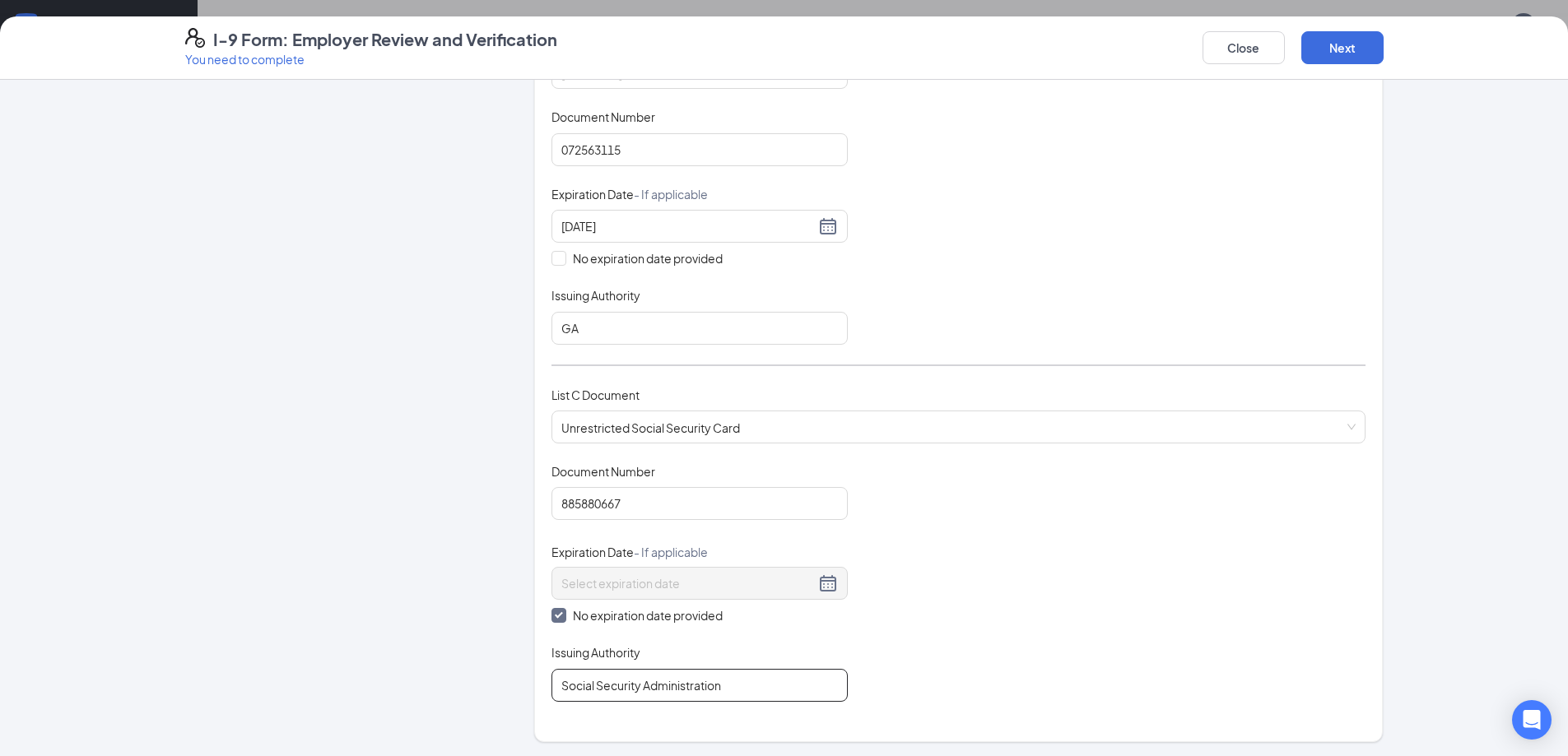
scroll to position [329, 0]
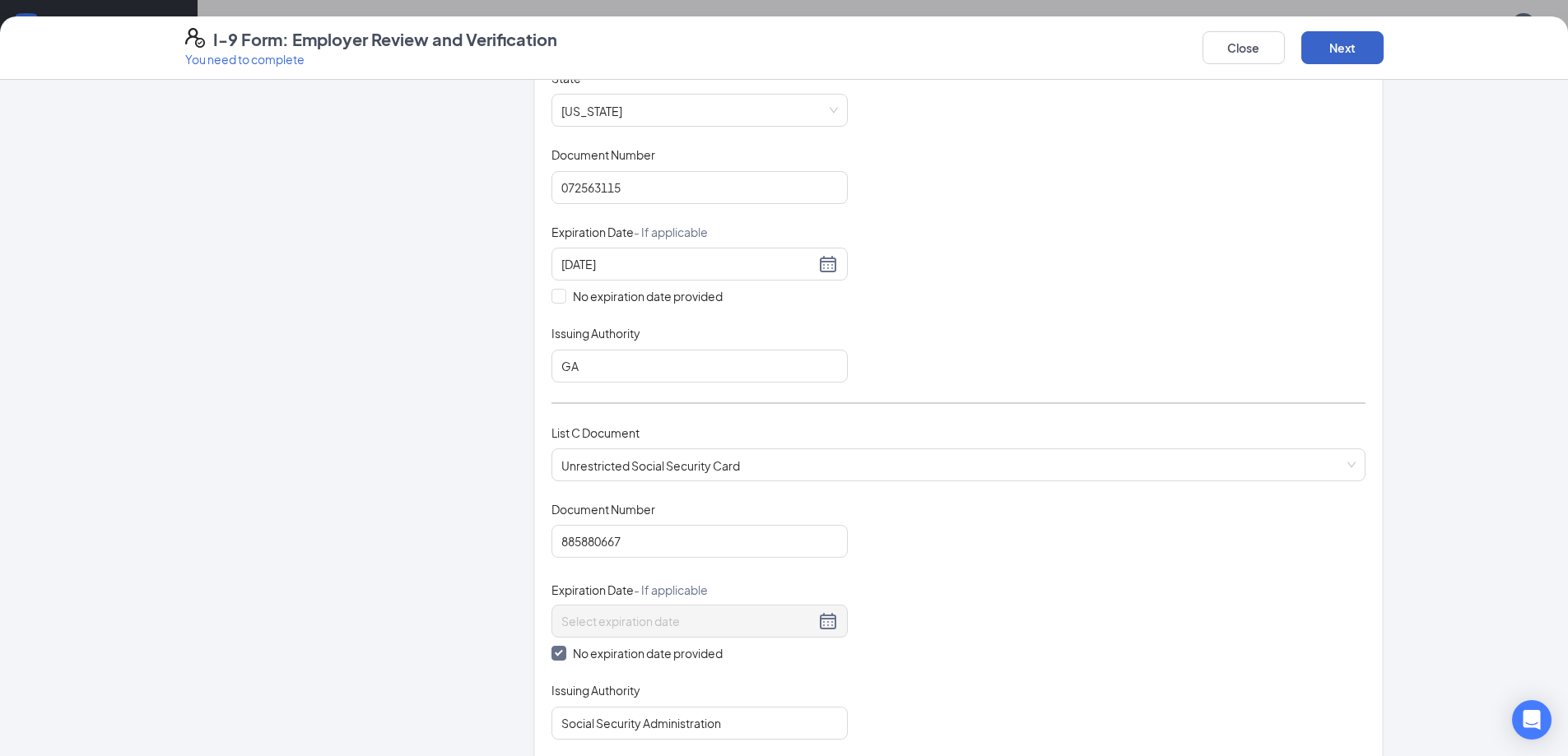
click at [1349, 40] on button "Next" at bounding box center [1342, 47] width 83 height 33
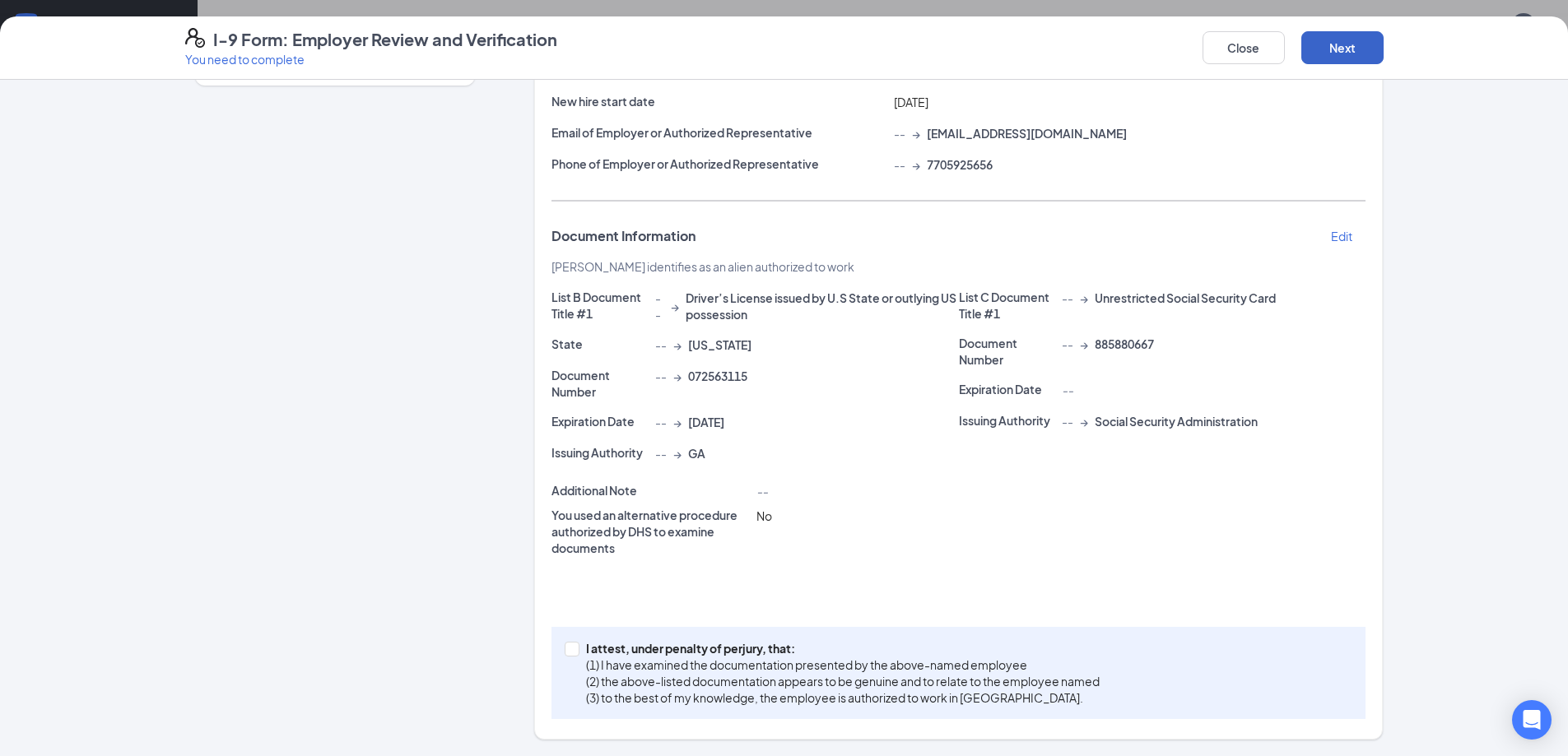
scroll to position [247, 0]
click at [567, 653] on input "I attest, under penalty of [PERSON_NAME], that: (1) I have examined the documen…" at bounding box center [570, 647] width 11 height 11
checkbox input "true"
click at [1349, 40] on button "Next" at bounding box center [1342, 47] width 83 height 33
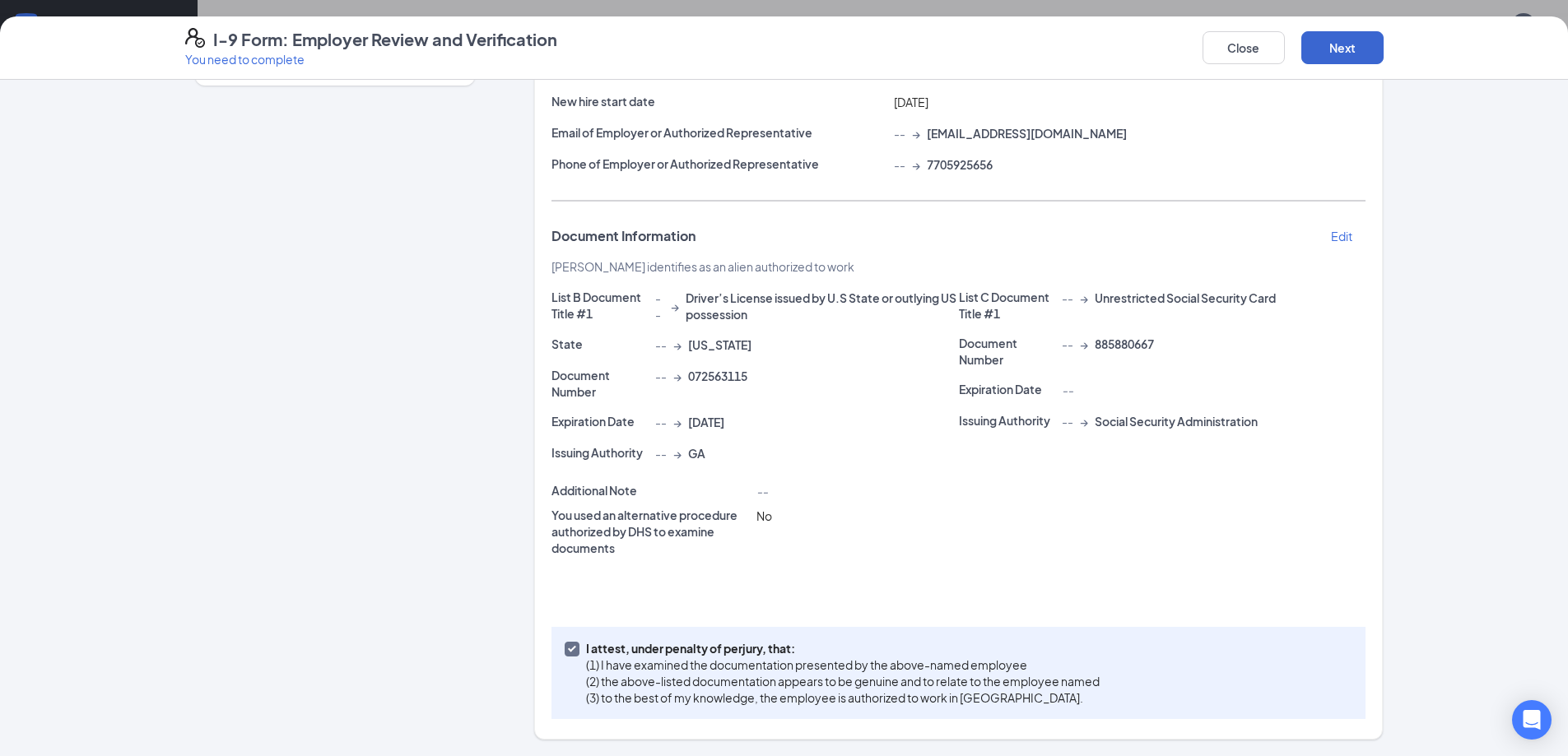
scroll to position [0, 0]
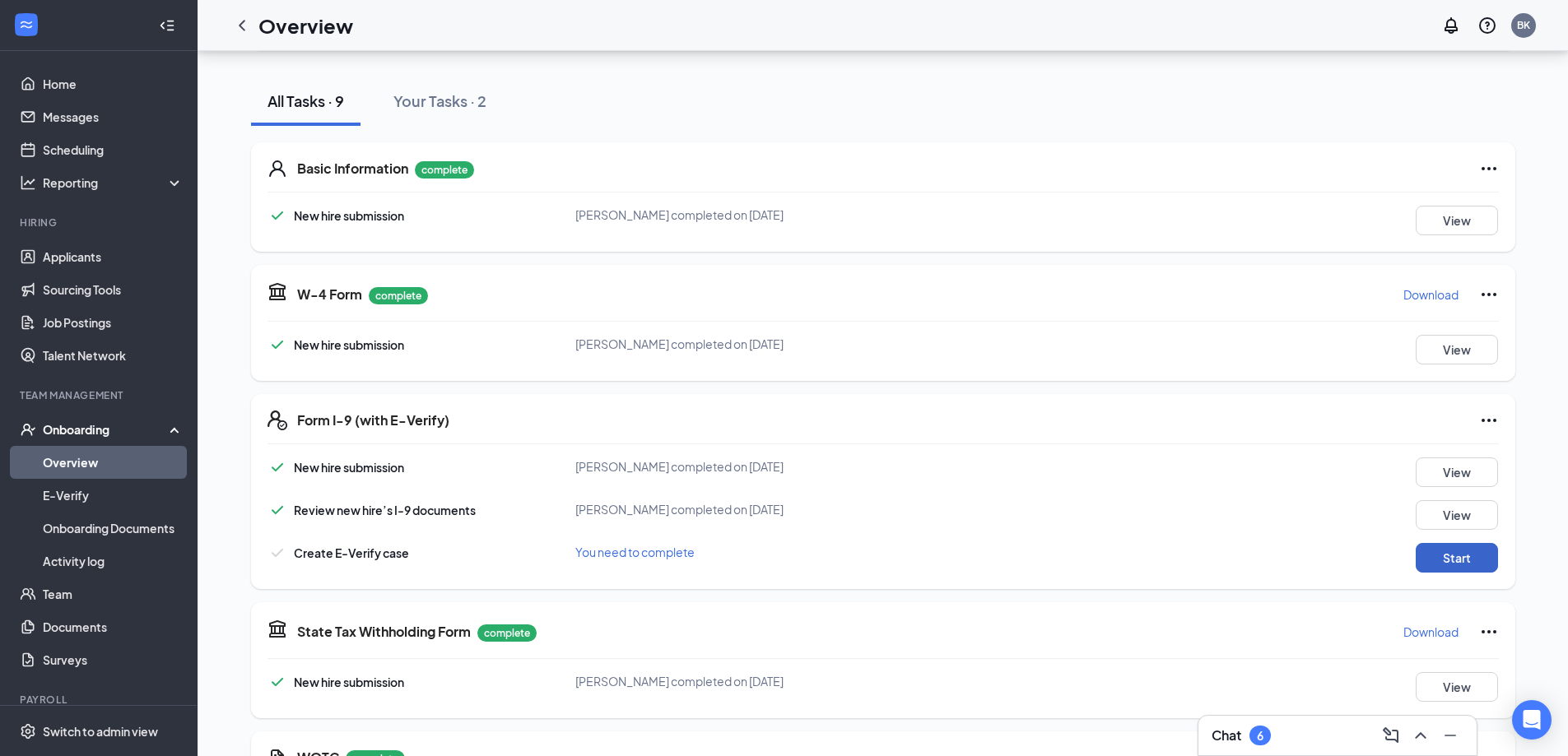
click at [1457, 554] on button "Start" at bounding box center [1457, 557] width 83 height 29
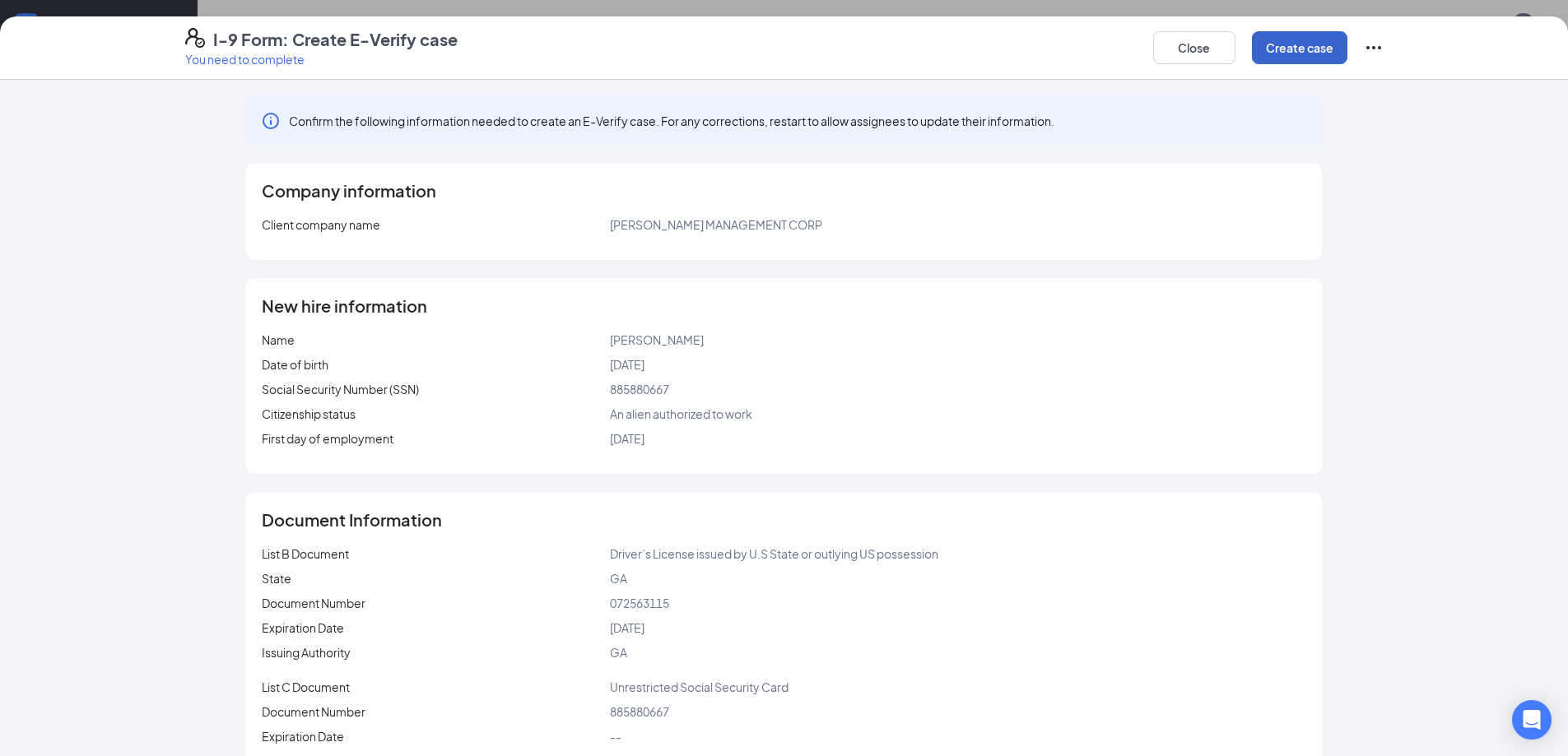
click at [1286, 46] on button "Create case" at bounding box center [1299, 47] width 96 height 33
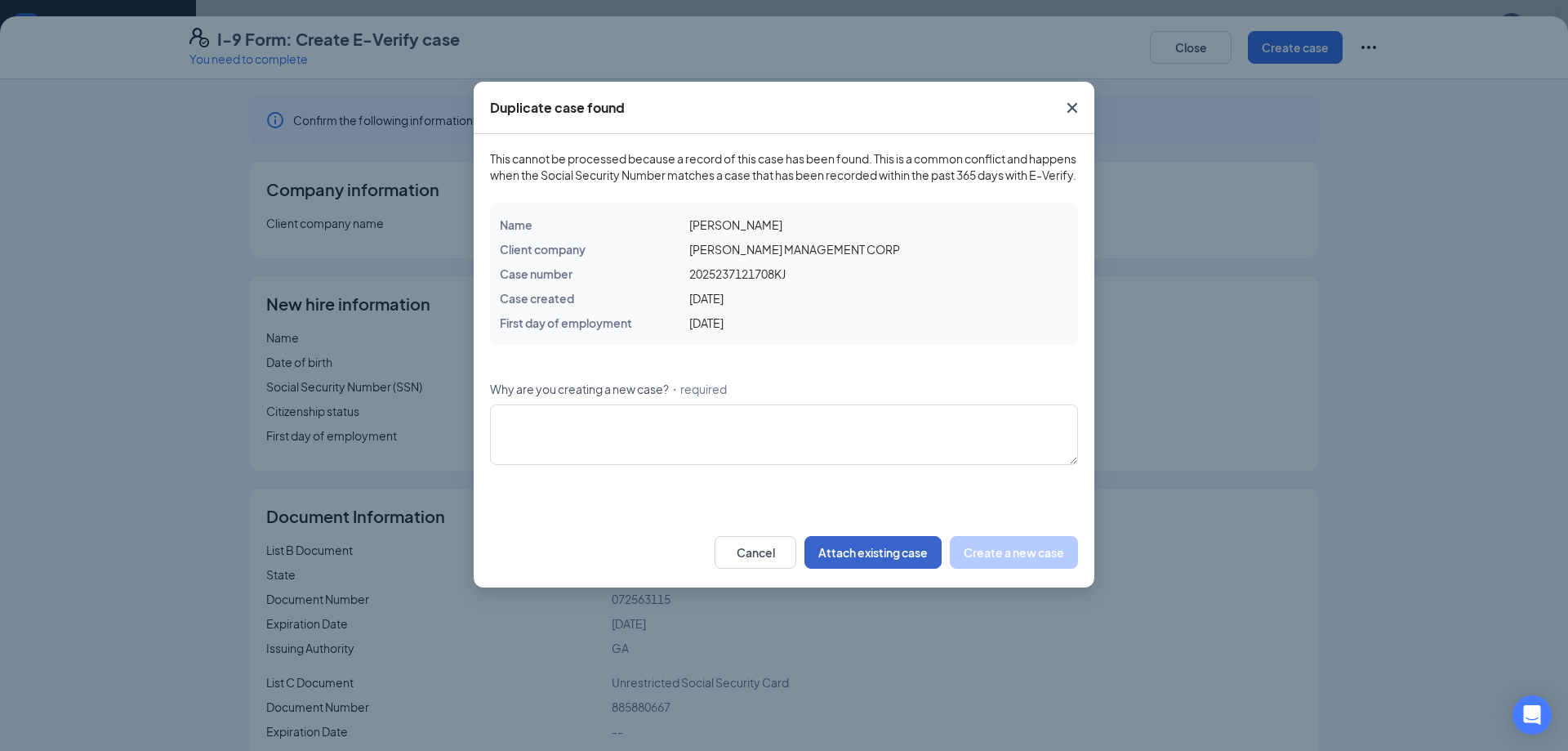
click at [865, 568] on button "Attach existing case" at bounding box center [873, 552] width 137 height 33
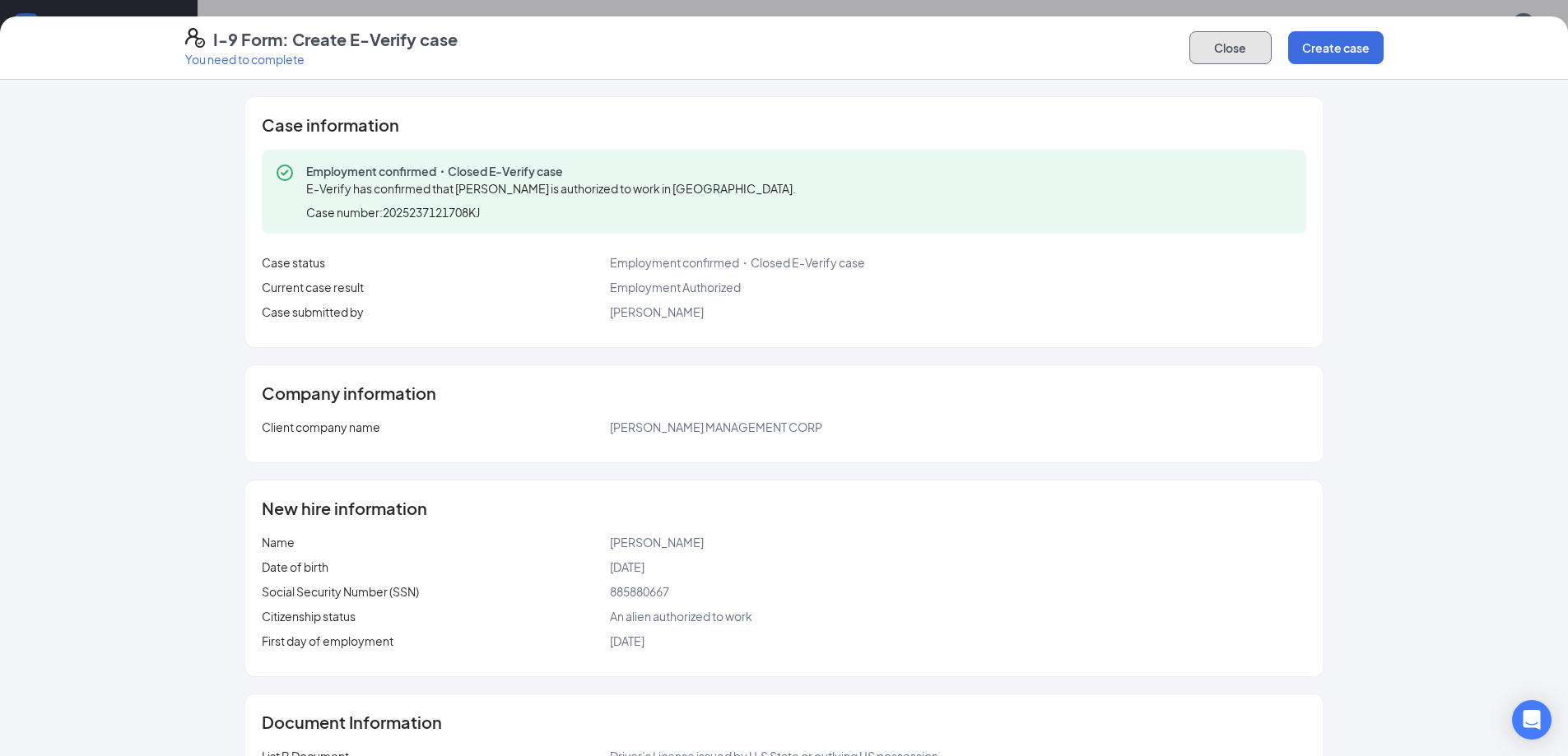
click at [1227, 46] on button "Close" at bounding box center [1230, 47] width 83 height 33
